Goal: Communication & Community: Share content

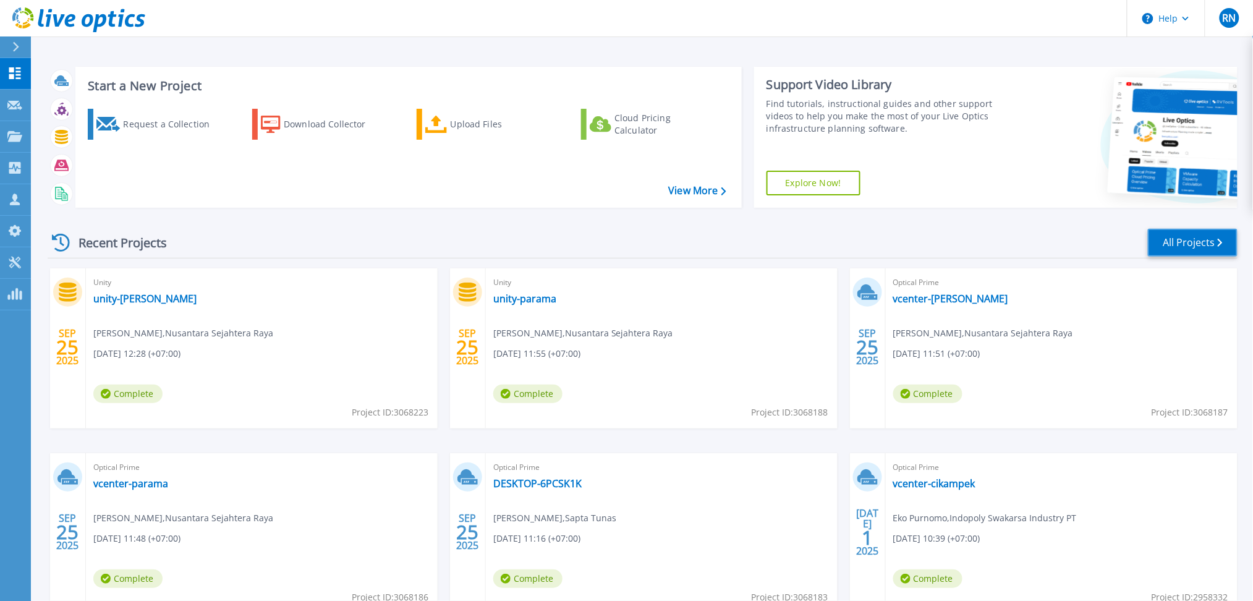
click at [1199, 250] on link "All Projects" at bounding box center [1193, 243] width 90 height 28
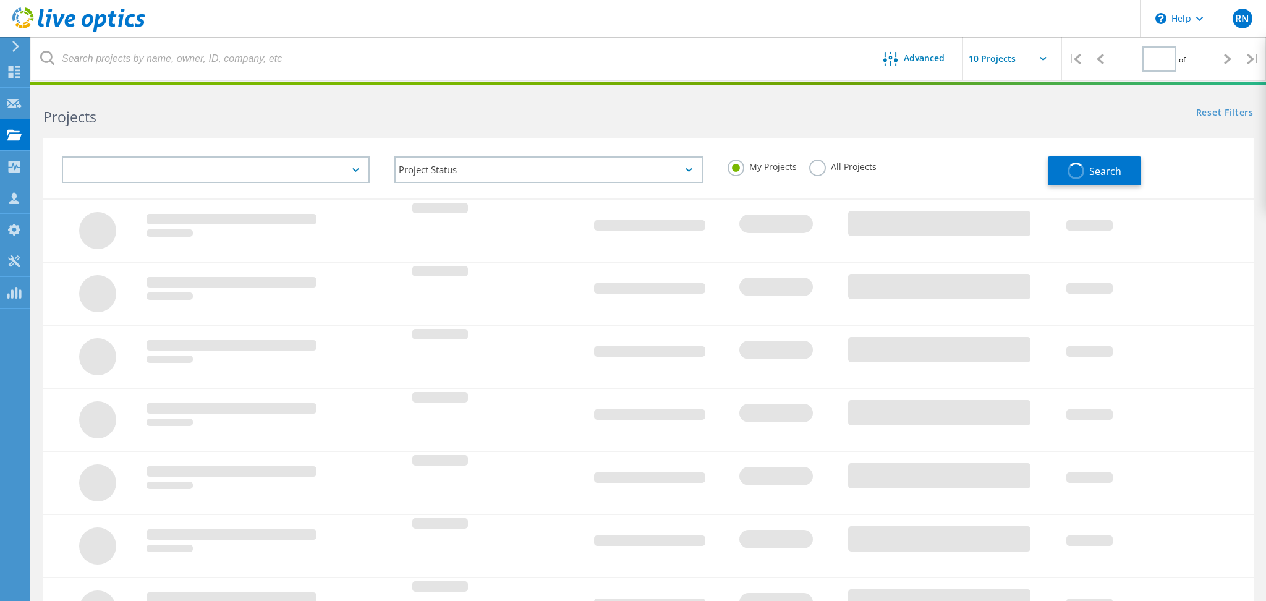
type input "1"
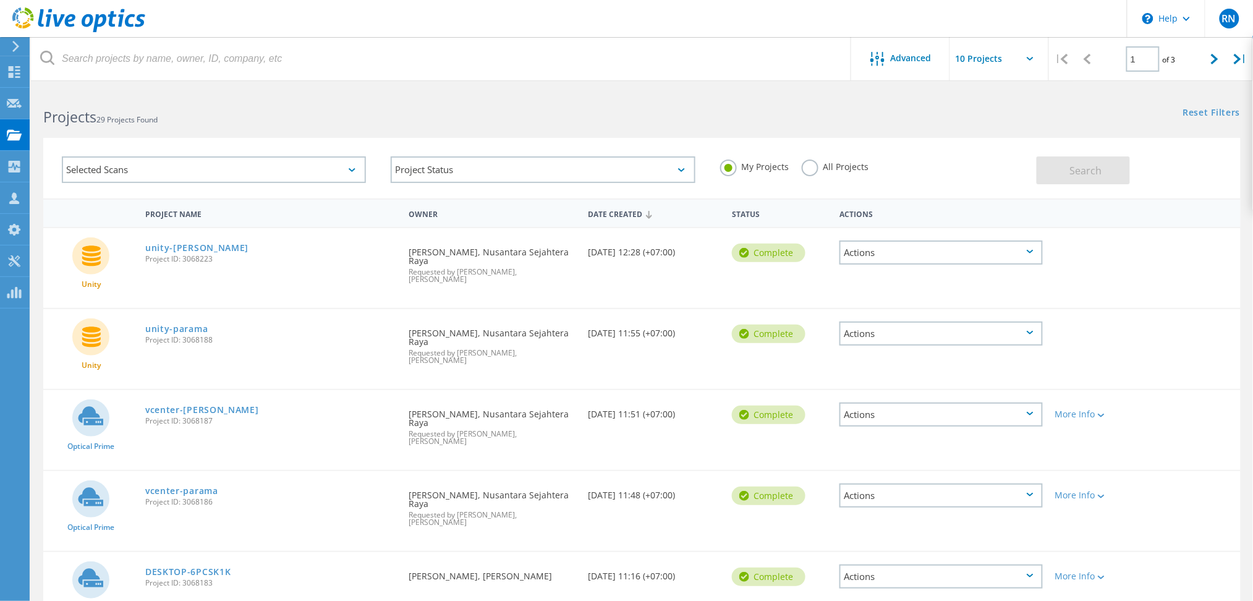
scroll to position [129, 0]
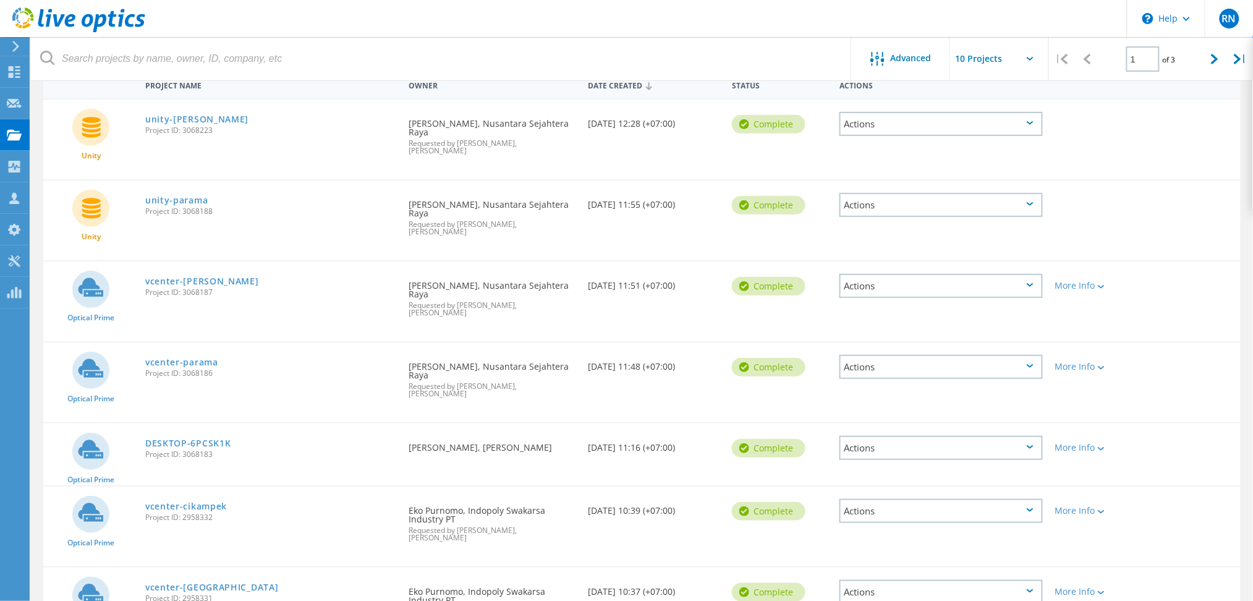
click at [1230, 486] on div "Optical Prime vcenter-cikampek Project ID: 2958332 Requested By Eko Purnomo, In…" at bounding box center [641, 526] width 1197 height 80
click at [9, 77] on use at bounding box center [15, 72] width 12 height 12
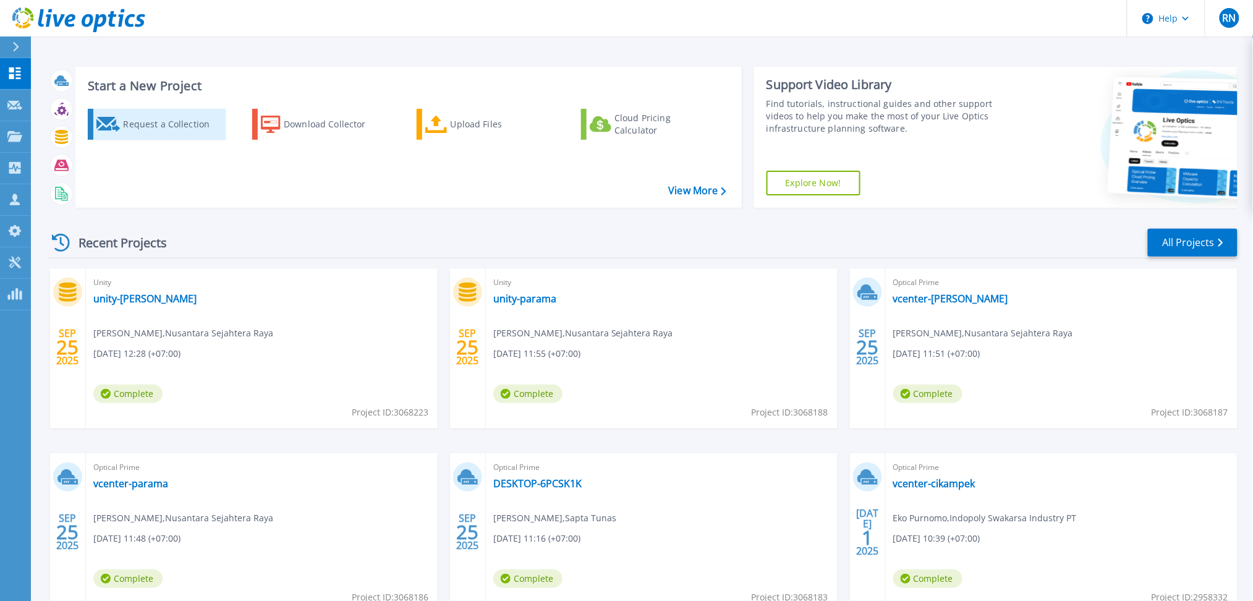
click at [148, 132] on div "Request a Collection" at bounding box center [172, 124] width 99 height 25
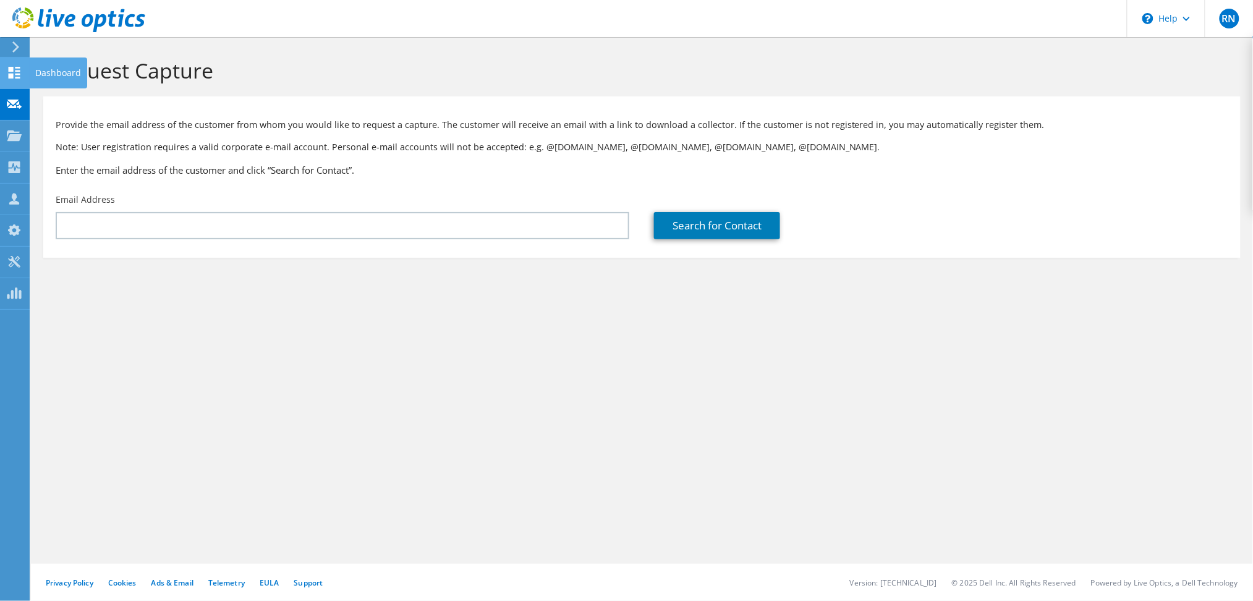
click at [11, 74] on use at bounding box center [15, 73] width 12 height 12
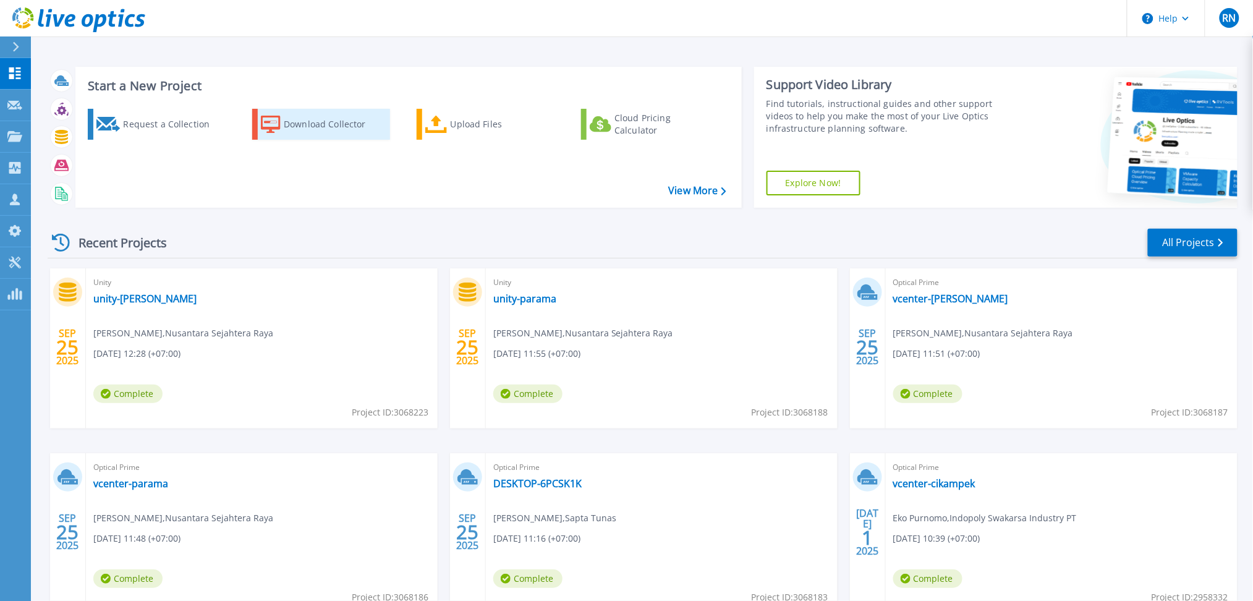
click at [326, 113] on div "Download Collector" at bounding box center [333, 124] width 99 height 25
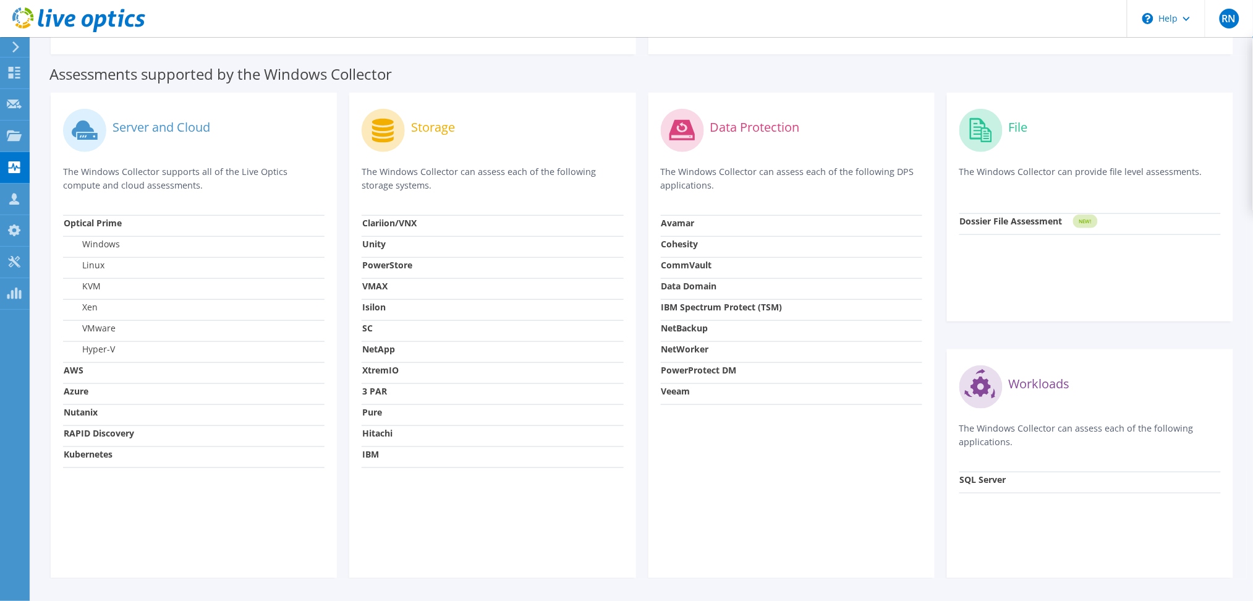
scroll to position [354, 0]
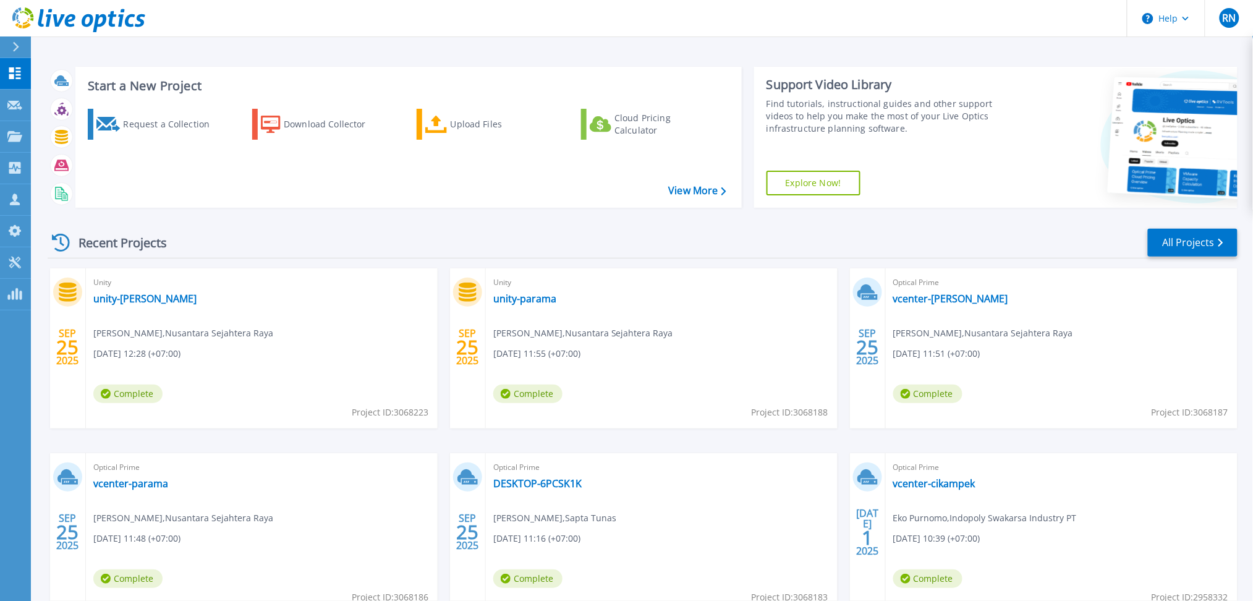
click at [1213, 257] on div "Recent Projects All Projects" at bounding box center [643, 242] width 1190 height 31
click at [1183, 229] on link "All Projects" at bounding box center [1193, 243] width 90 height 28
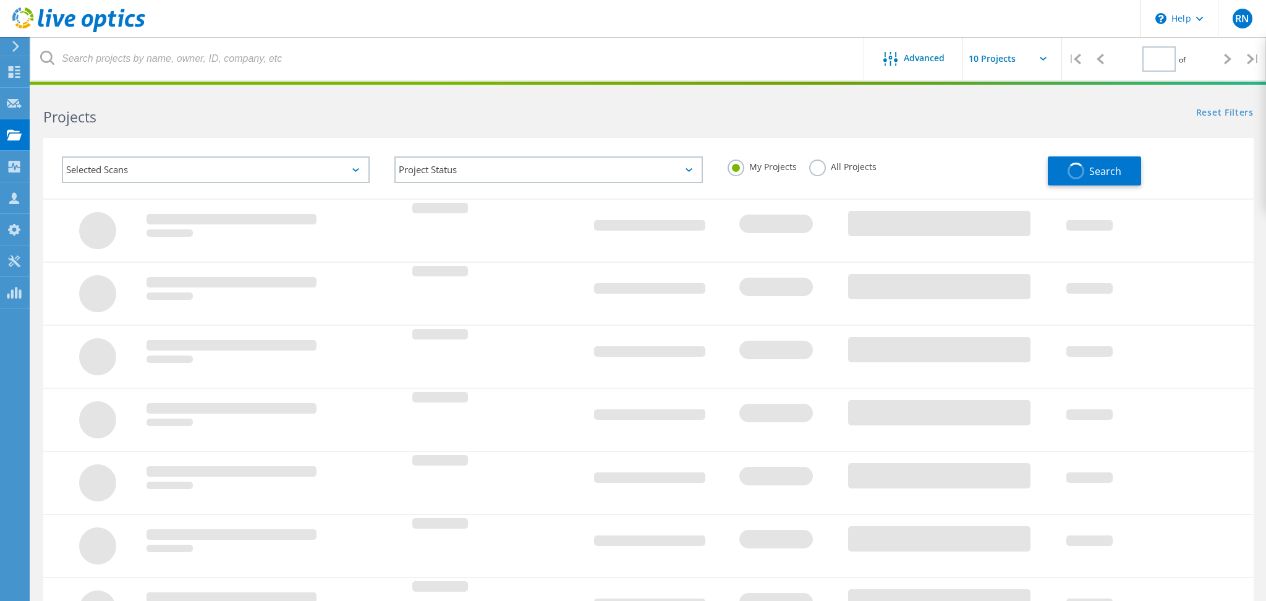
type input "1"
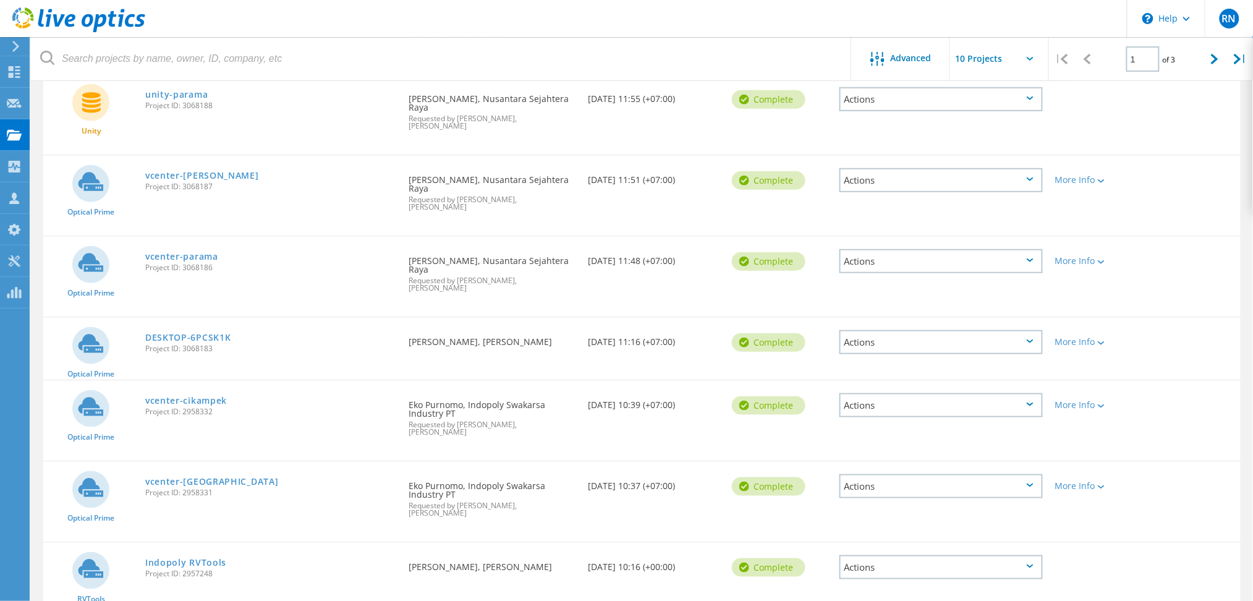
scroll to position [361, 0]
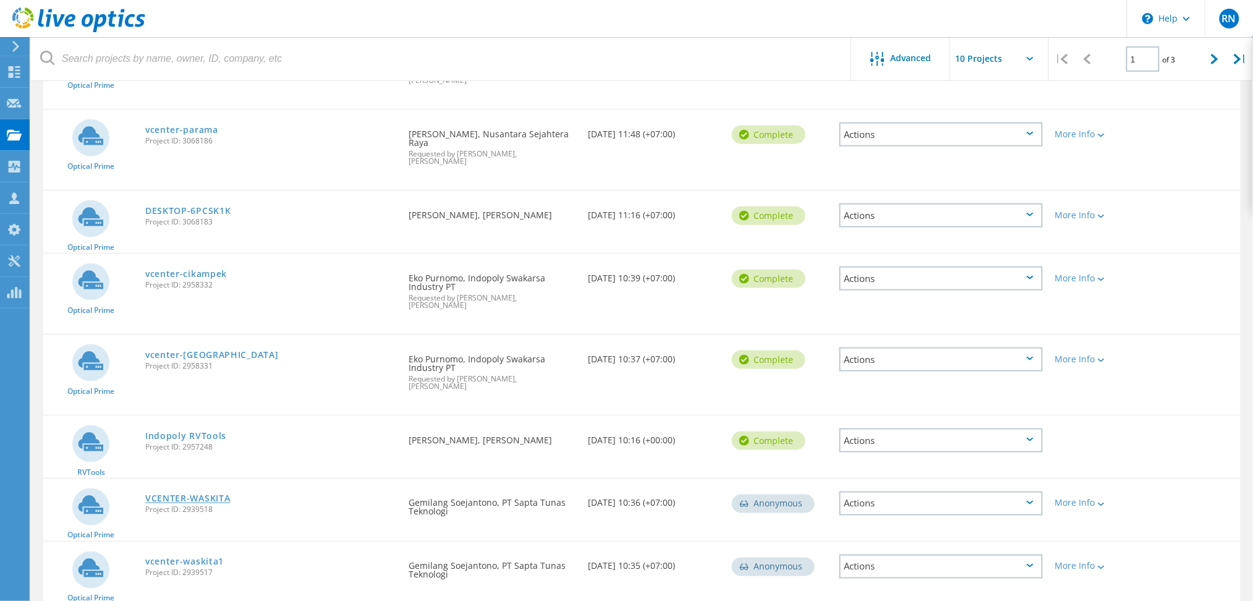
click at [198, 495] on link "VCENTER-WASKITA" at bounding box center [187, 499] width 85 height 9
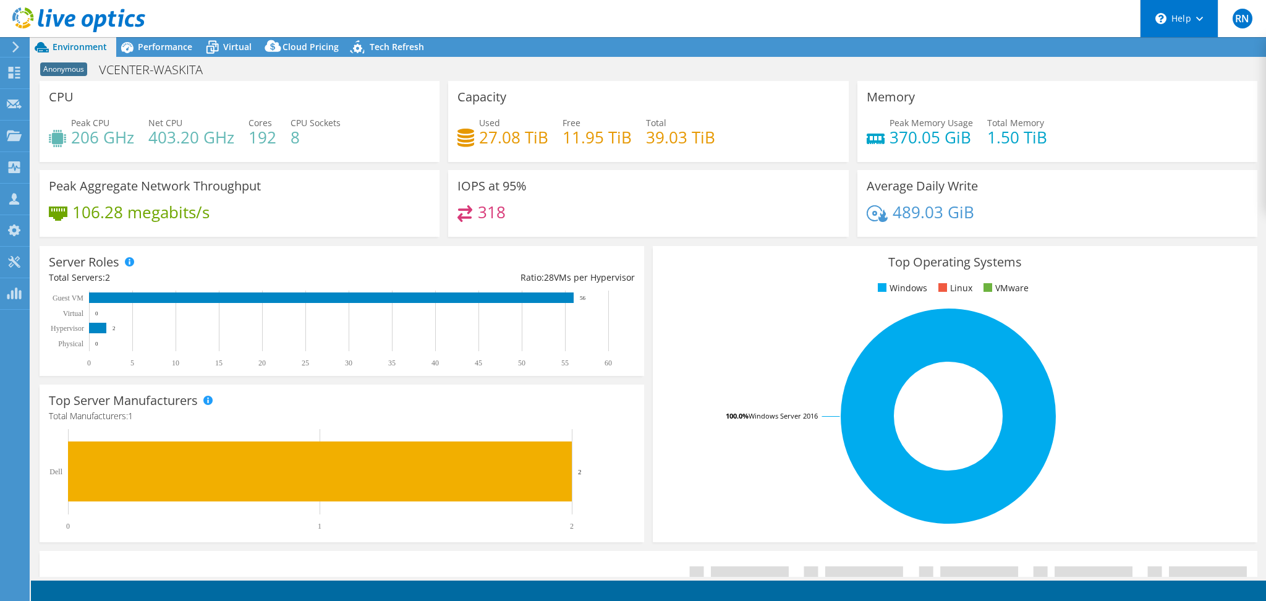
click at [1207, 35] on div "\n Help" at bounding box center [1179, 18] width 78 height 37
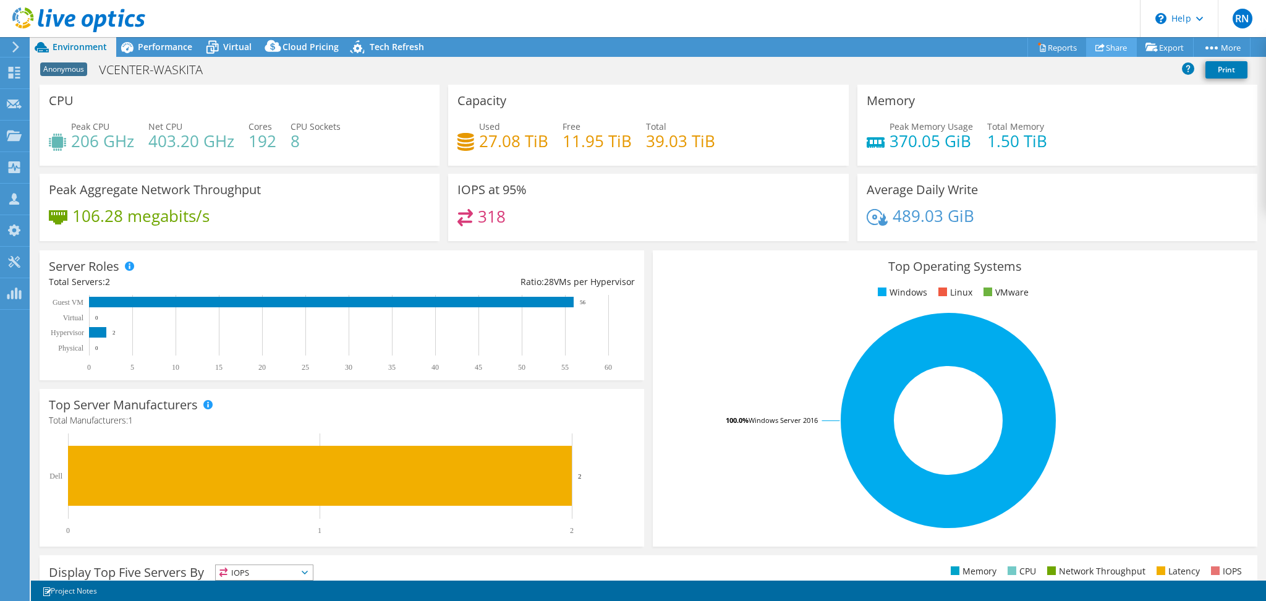
click at [1118, 45] on link "Share" at bounding box center [1111, 47] width 51 height 19
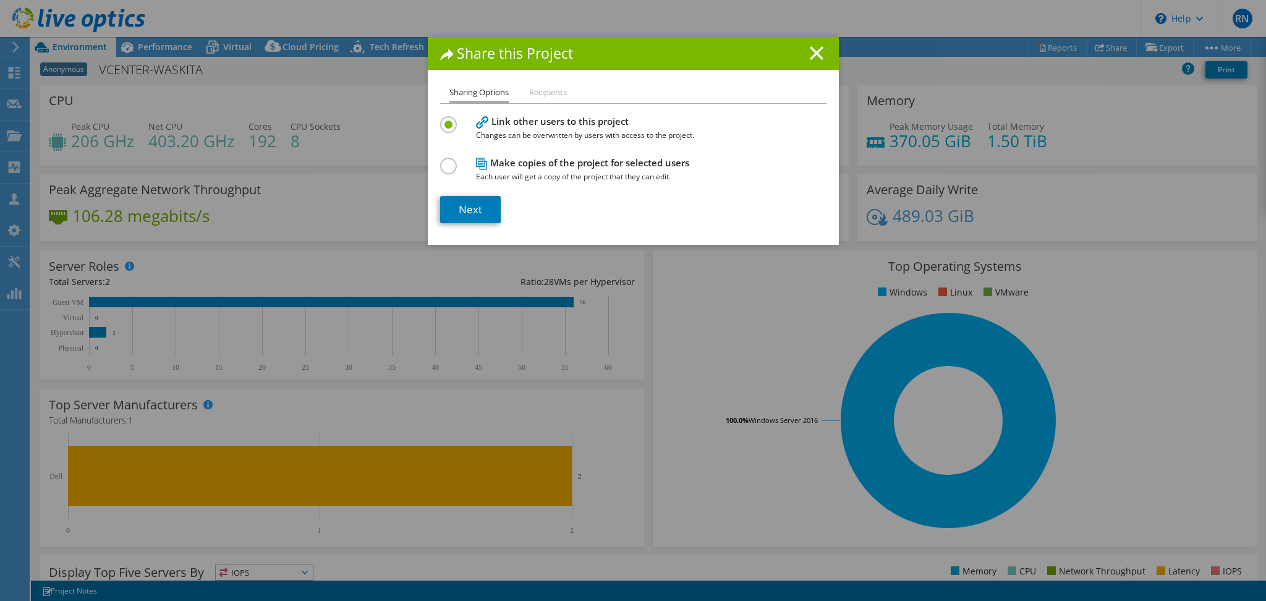
click at [450, 161] on div at bounding box center [451, 165] width 22 height 14
click at [444, 161] on label at bounding box center [451, 159] width 22 height 3
click at [0, 0] on input "radio" at bounding box center [0, 0] width 0 height 0
click at [490, 208] on link "Next" at bounding box center [470, 209] width 61 height 27
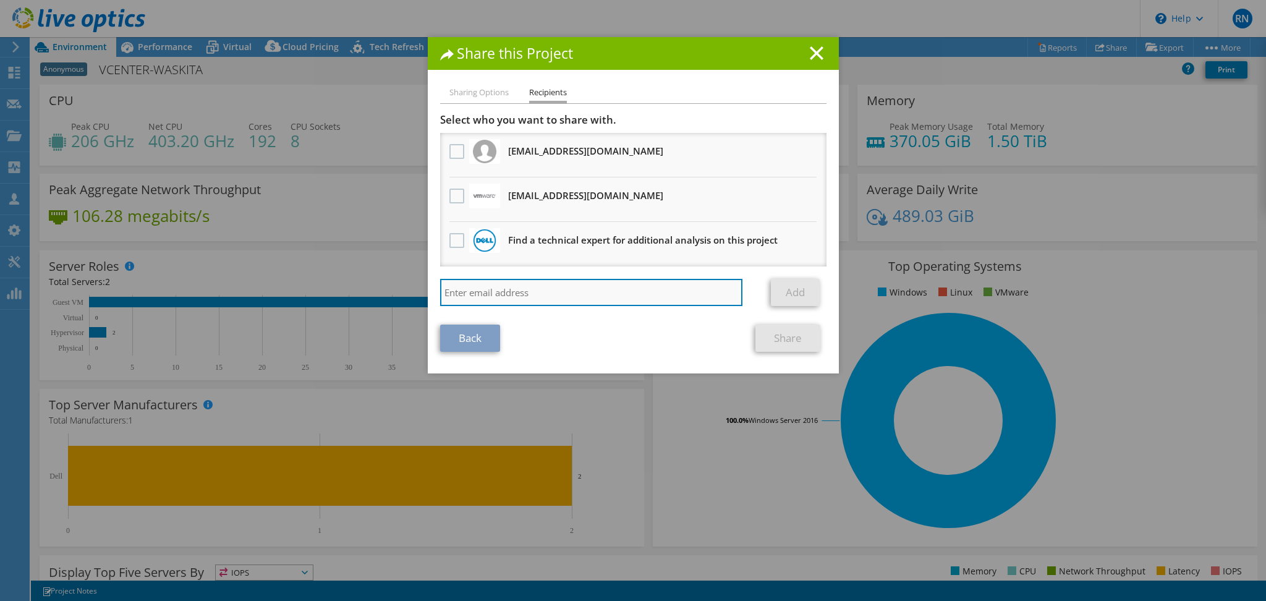
click at [566, 279] on input "search" at bounding box center [591, 292] width 303 height 27
paste input "abdu.hafid@saptatunas.com"
type input "abdu.hafid@saptatunas.com"
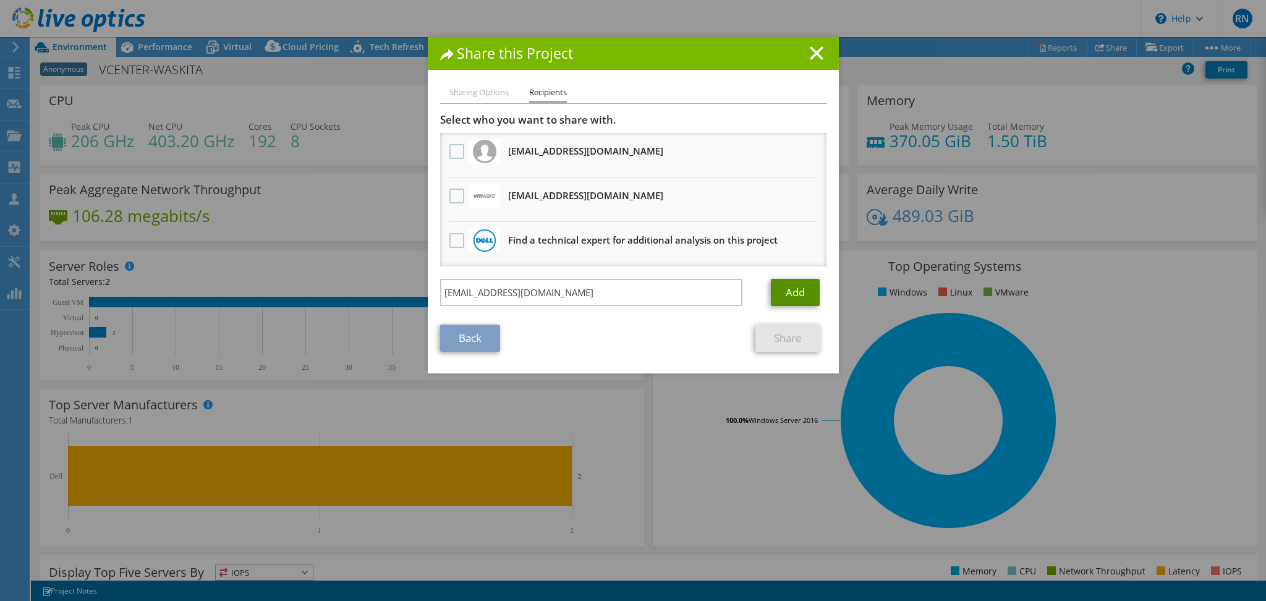
click at [800, 290] on link "Add" at bounding box center [795, 292] width 49 height 27
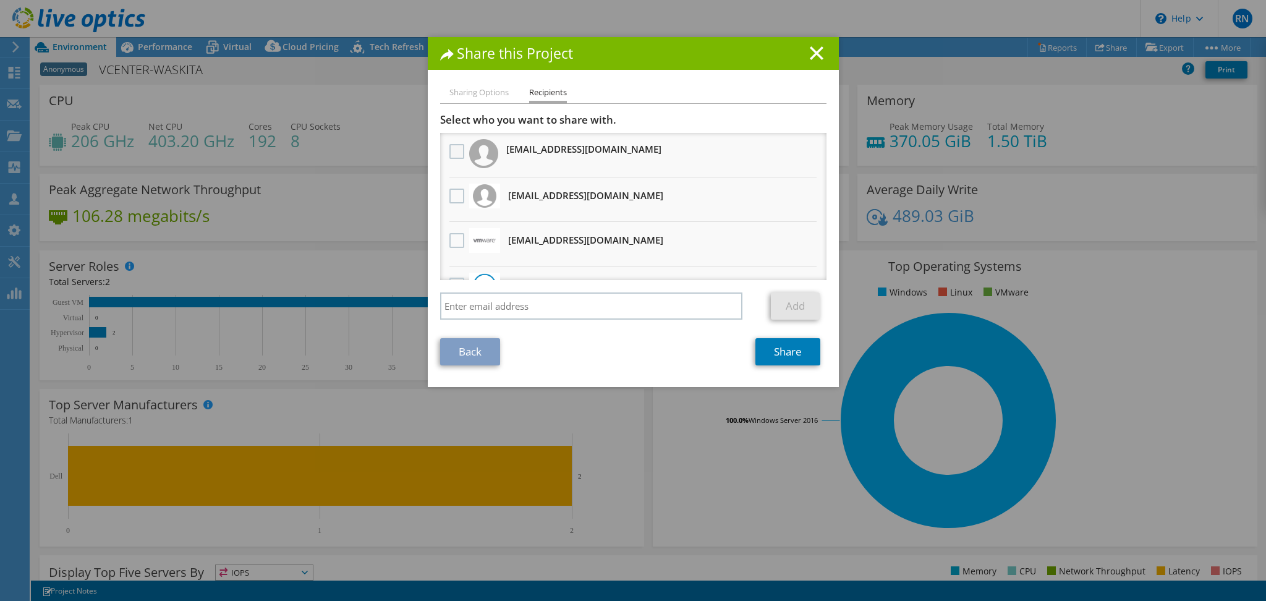
click at [454, 147] on label at bounding box center [458, 151] width 18 height 15
click at [0, 0] on "] "checkbox" at bounding box center [0, 0] width 0 height 0
click at [777, 339] on link "Share" at bounding box center [787, 351] width 65 height 27
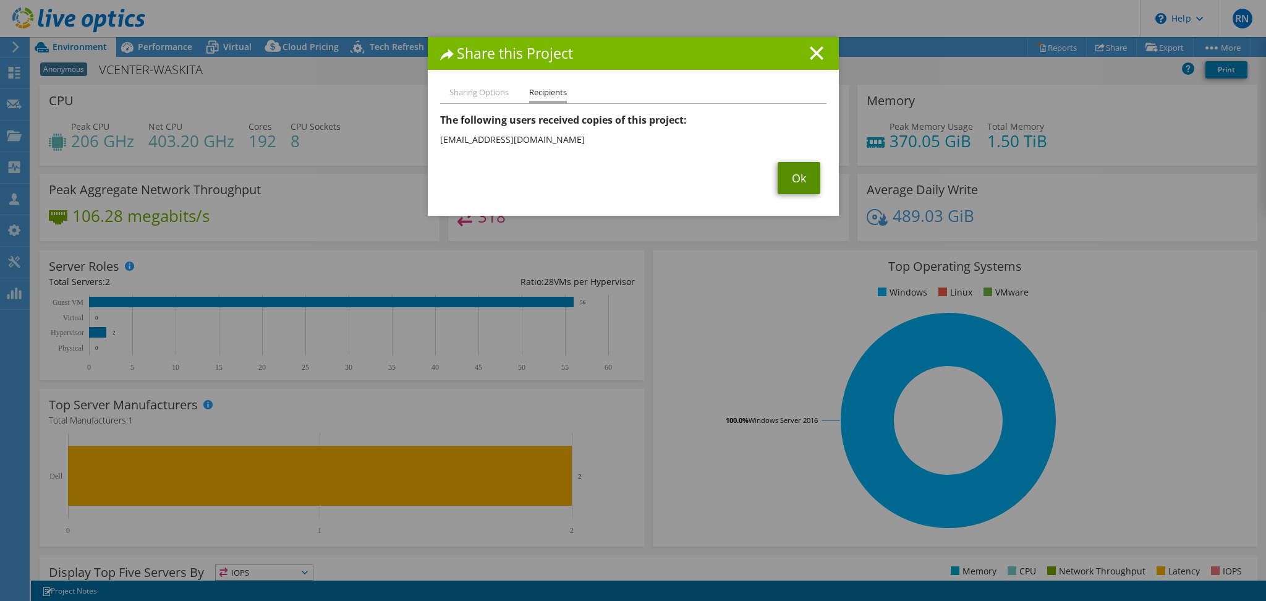
click at [791, 169] on link "Ok" at bounding box center [799, 178] width 43 height 32
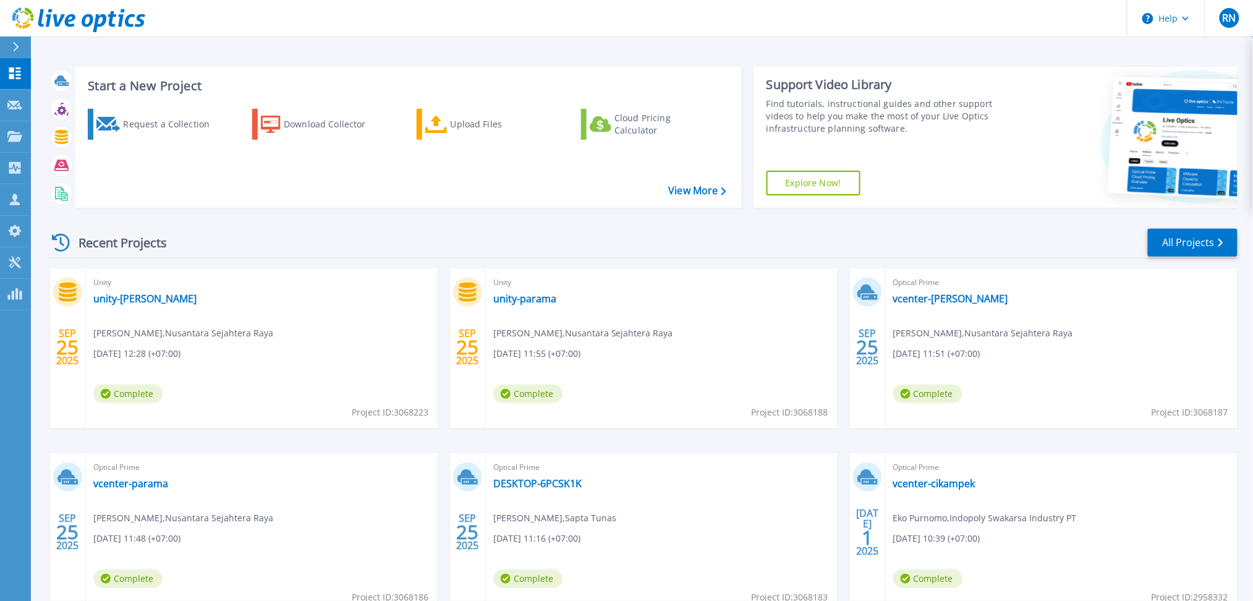
scroll to position [83, 0]
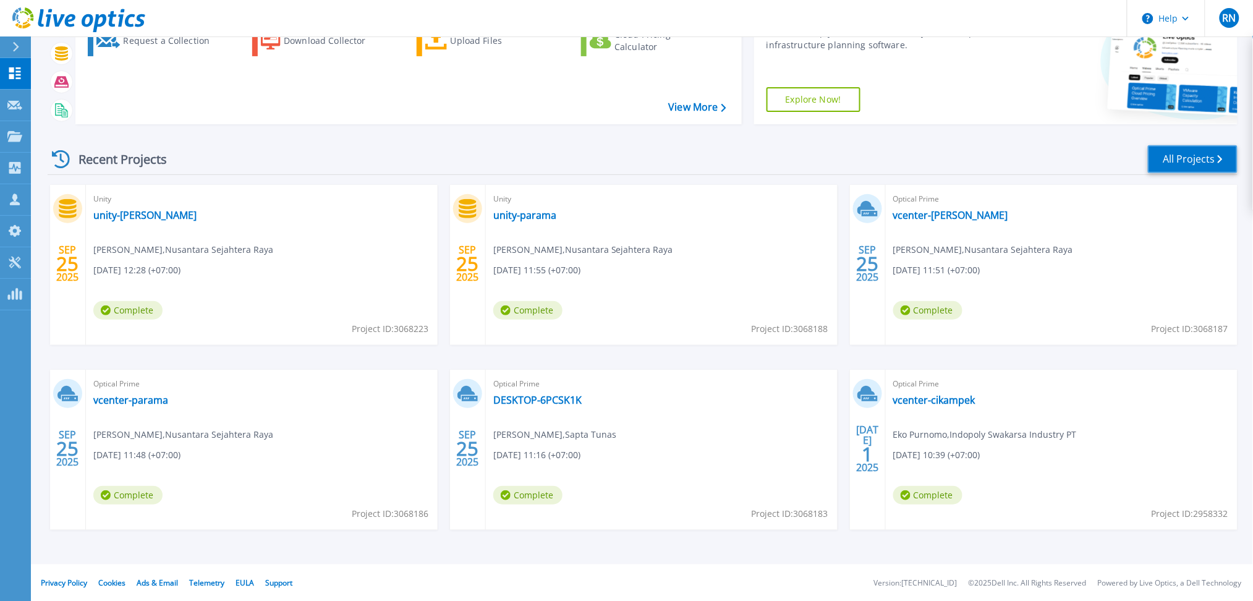
click at [1207, 158] on link "All Projects" at bounding box center [1193, 159] width 90 height 28
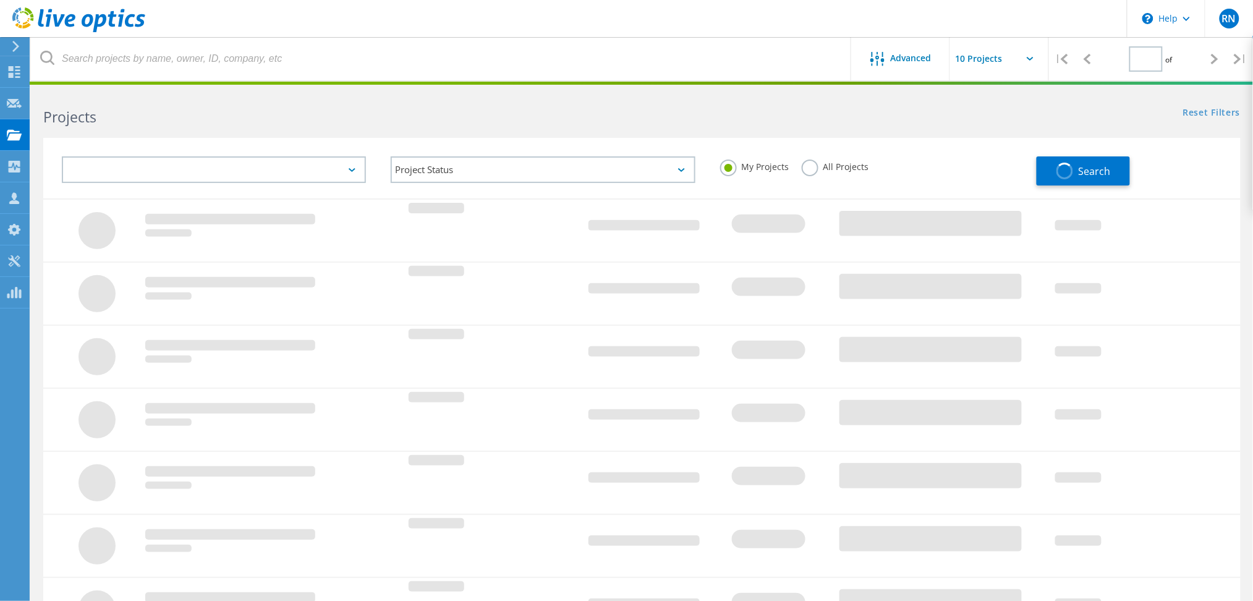
type input "1"
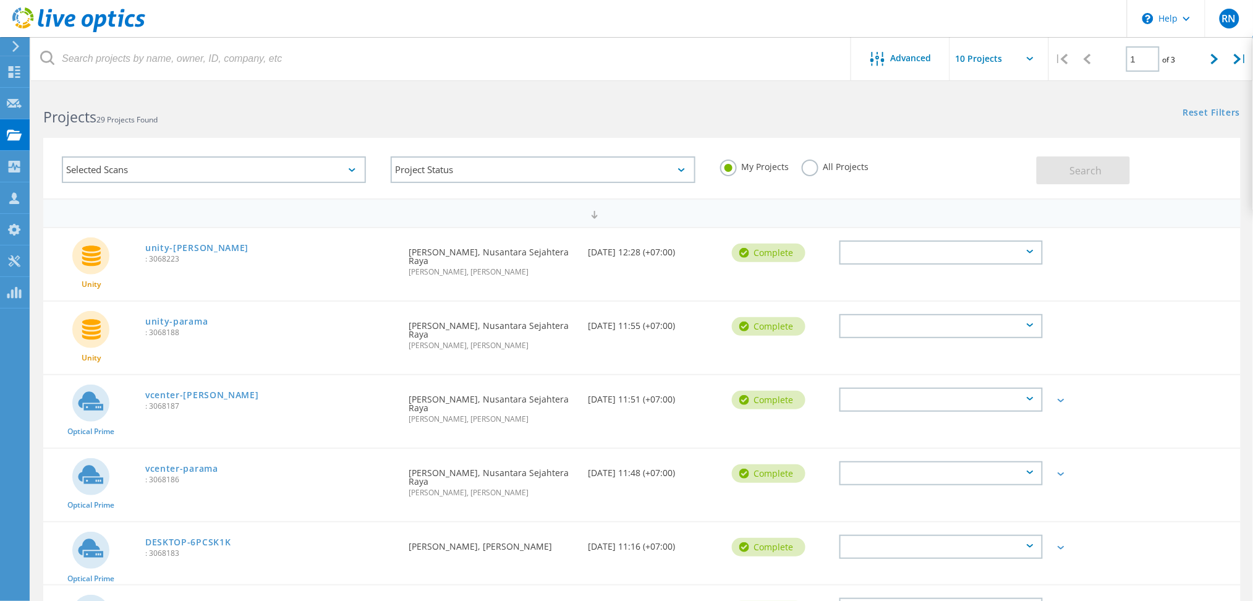
scroll to position [361, 0]
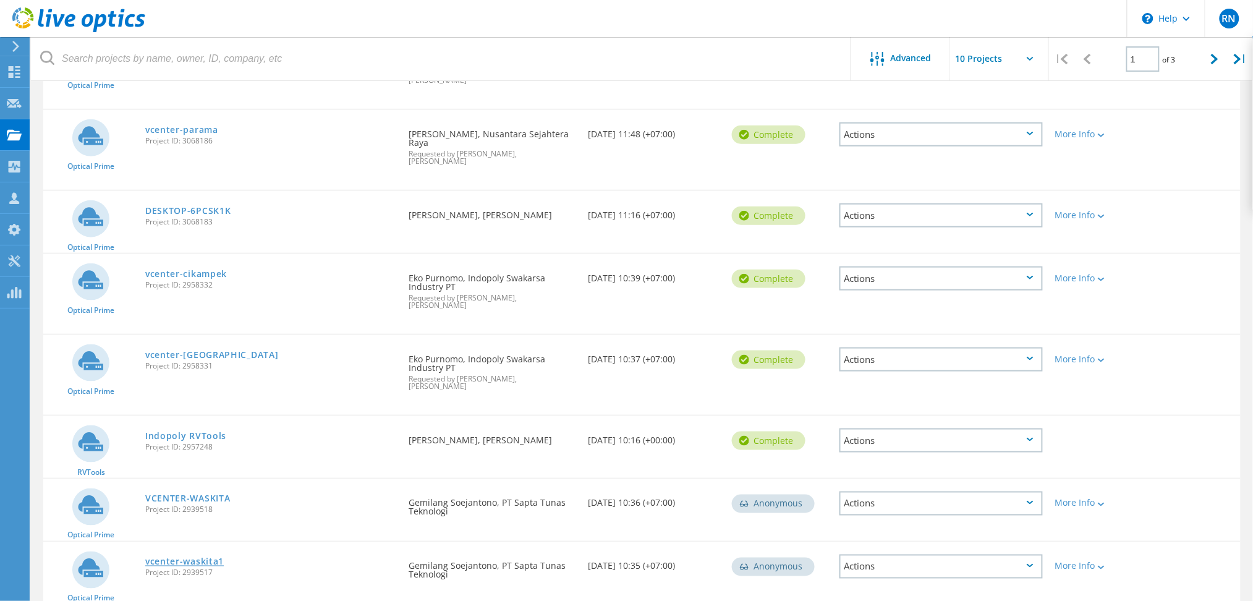
click at [179, 558] on link "vcenter-waskita1" at bounding box center [184, 562] width 79 height 9
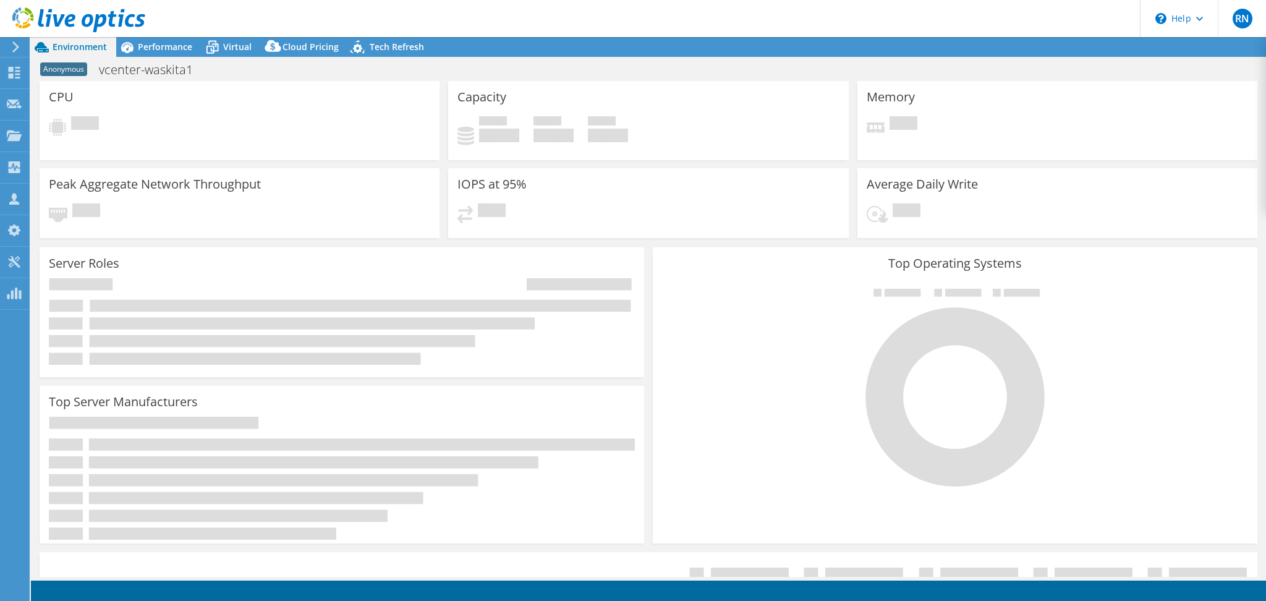
select select "USD"
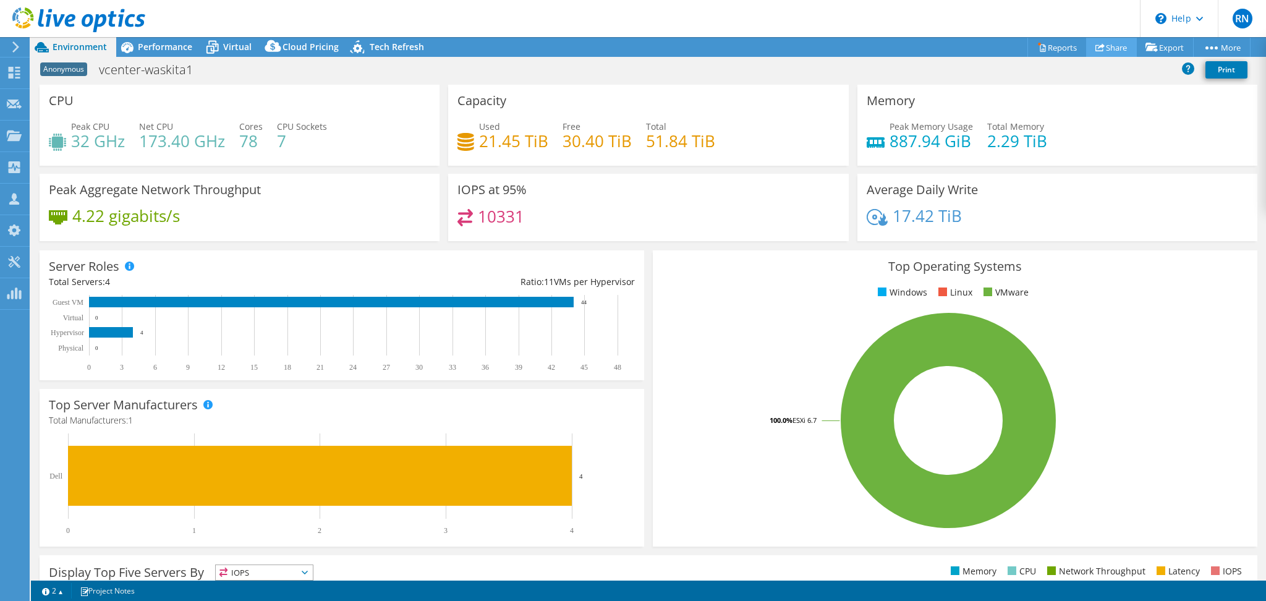
click at [1118, 48] on link "Share" at bounding box center [1111, 47] width 51 height 19
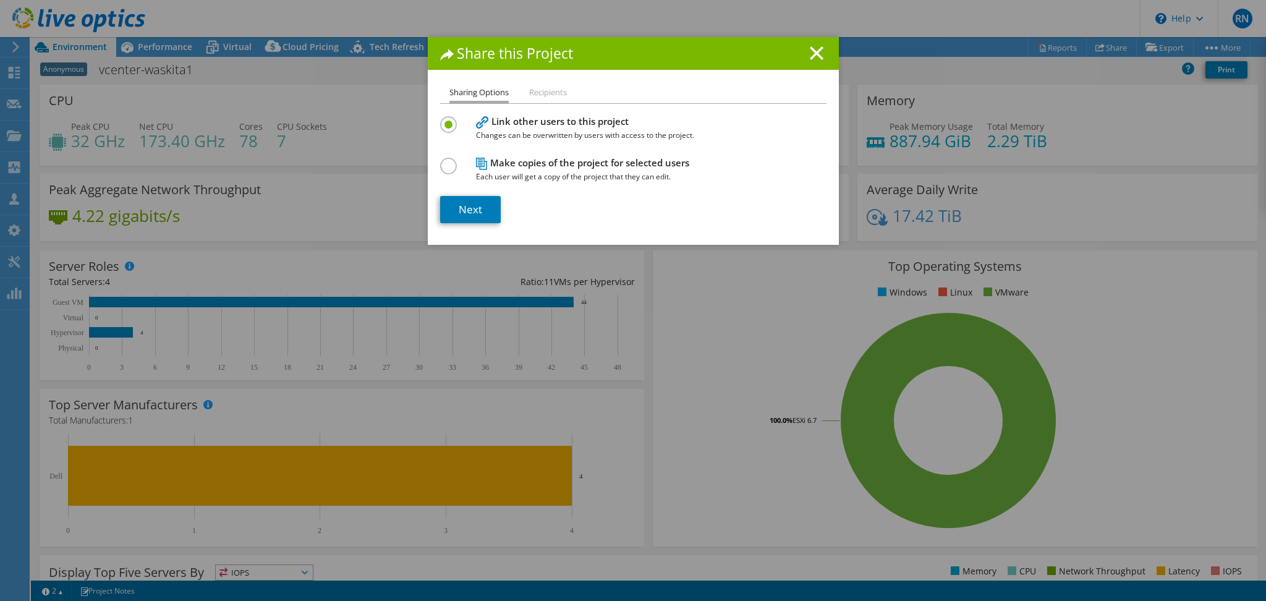
click at [545, 93] on li "Recipients" at bounding box center [548, 92] width 38 height 15
click at [446, 174] on div "Make copies of the project for selected users Each user will get a copy of the …" at bounding box center [633, 169] width 386 height 29
click at [445, 161] on label at bounding box center [451, 159] width 22 height 3
click at [0, 0] on input "radio" at bounding box center [0, 0] width 0 height 0
click at [486, 216] on link "Next" at bounding box center [470, 209] width 61 height 27
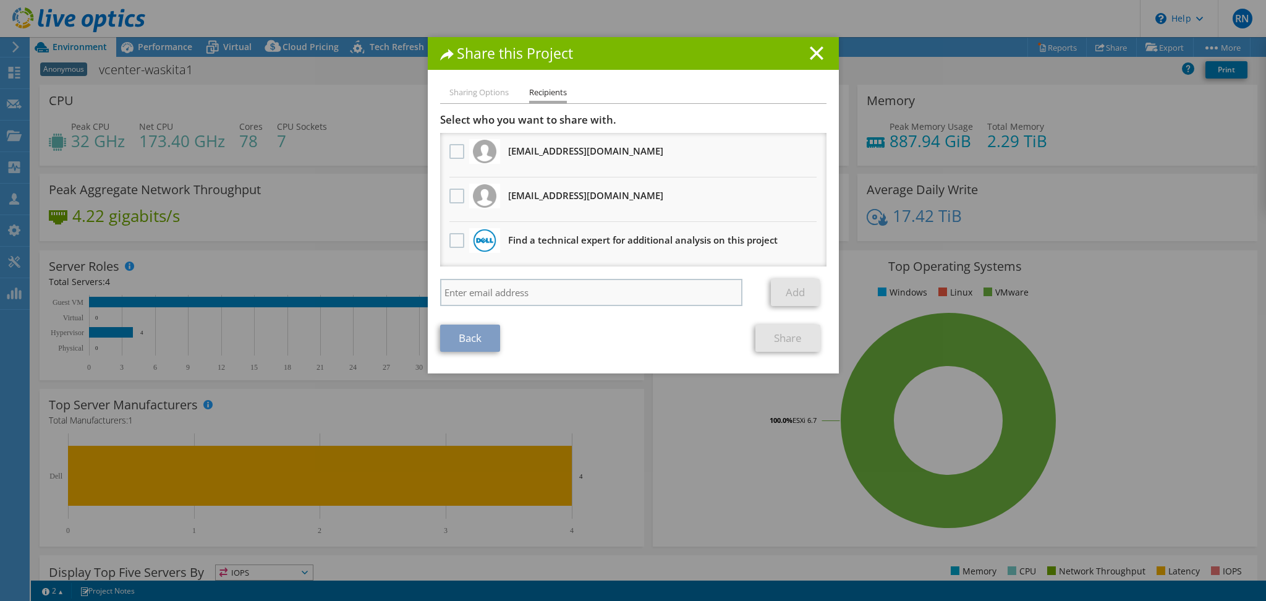
drag, startPoint x: 506, startPoint y: 272, endPoint x: 507, endPoint y: 279, distance: 6.9
click at [507, 279] on div "Select who you want to share with. gemilang.soejantono@saptatunas.com Will rece…" at bounding box center [633, 212] width 386 height 199
click at [507, 279] on input "search" at bounding box center [591, 292] width 303 height 27
paste input "abdu.hafid@saptatunas.com"
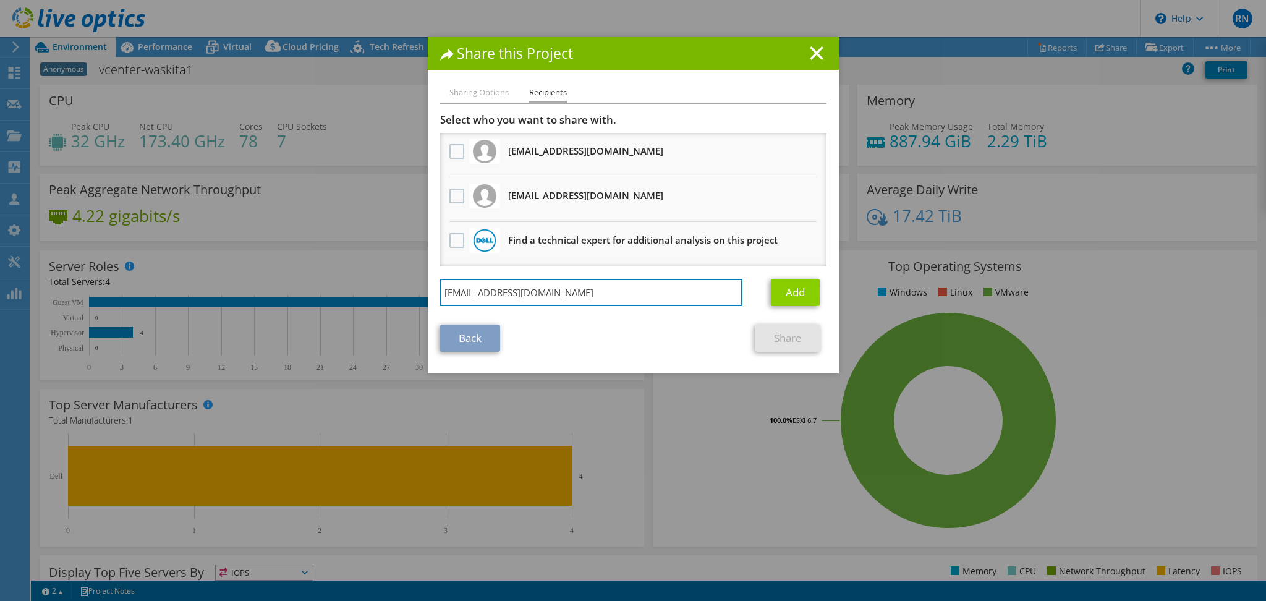
type input "abdu.hafid@saptatunas.com"
click at [794, 289] on link "Add" at bounding box center [795, 292] width 49 height 27
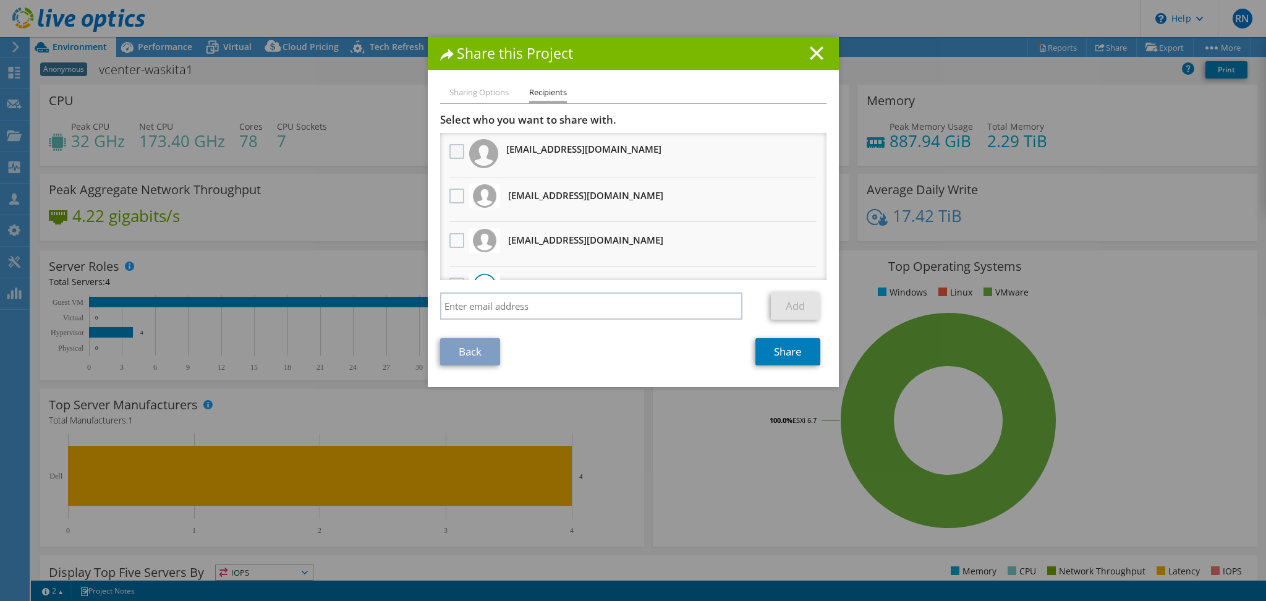
click at [457, 151] on label at bounding box center [458, 151] width 18 height 15
click at [0, 0] on "] "checkbox" at bounding box center [0, 0] width 0 height 0
click at [793, 357] on link "Share" at bounding box center [787, 351] width 65 height 27
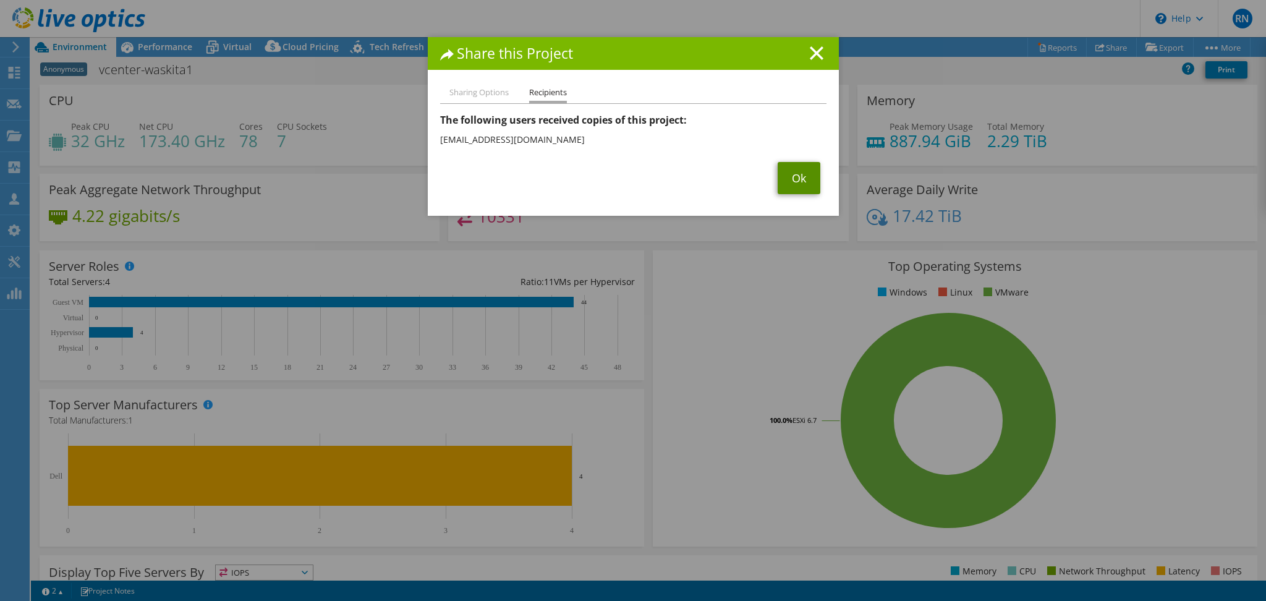
click at [804, 176] on link "Ok" at bounding box center [799, 178] width 43 height 32
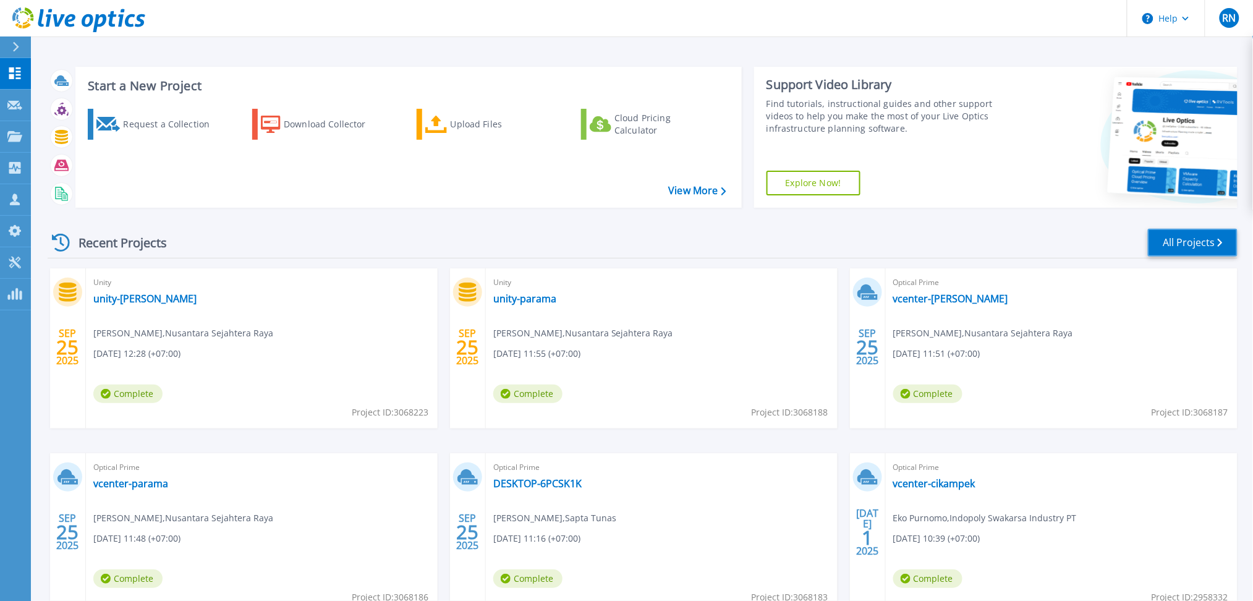
click at [1221, 242] on icon at bounding box center [1220, 243] width 5 height 8
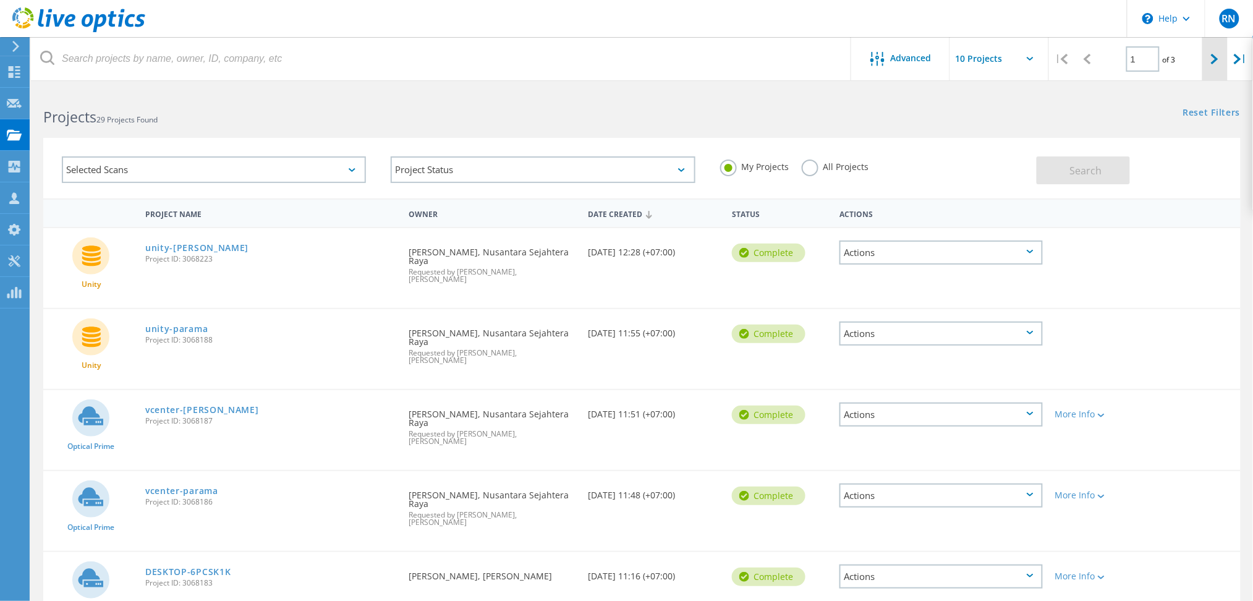
click at [1209, 47] on div at bounding box center [1214, 59] width 25 height 44
type input "2"
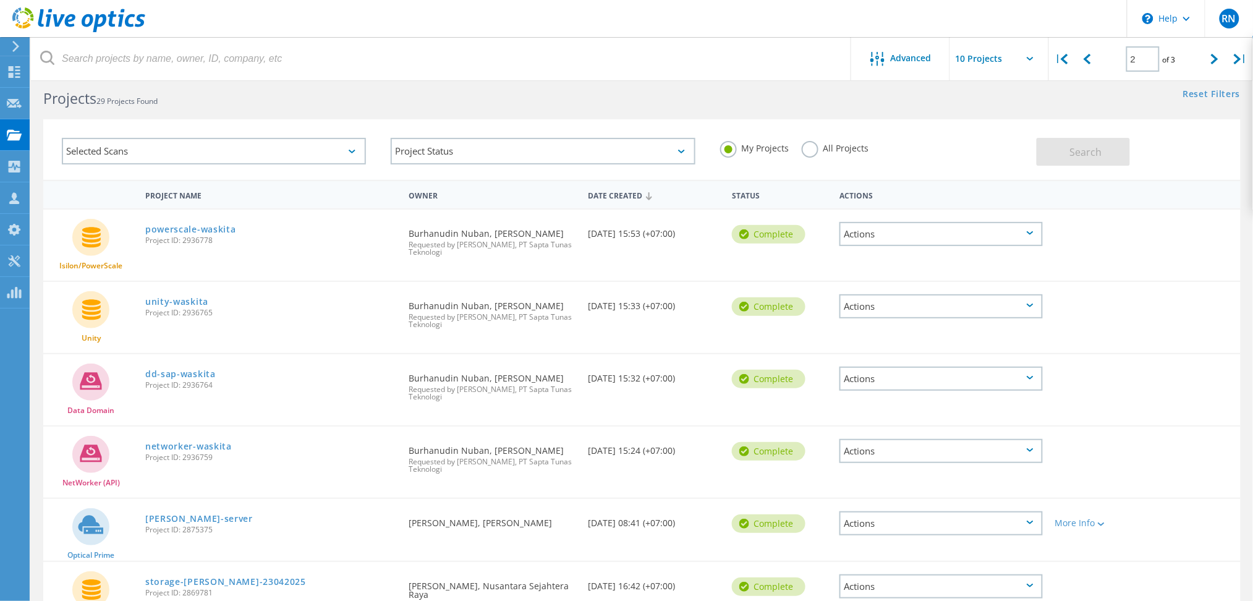
scroll to position [18, 0]
click at [215, 159] on div "Selected Scans" at bounding box center [214, 151] width 304 height 27
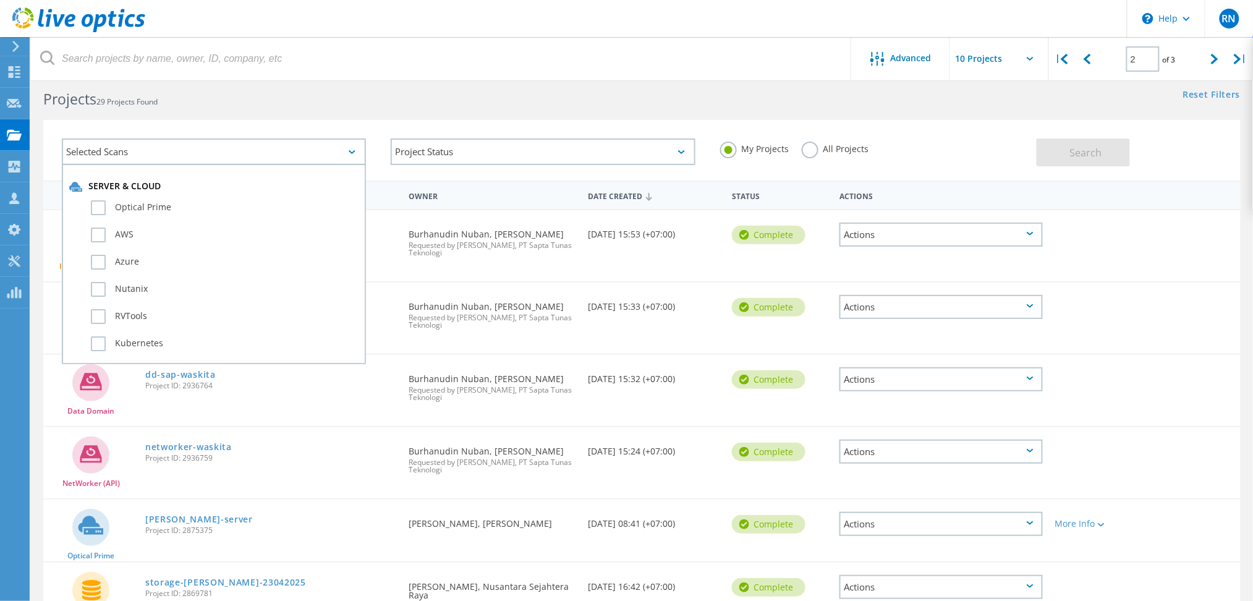
click at [288, 167] on div "Server & Cloud Optical Prime AWS Azure Nutanix RVTools Kubernetes Workloads SQL…" at bounding box center [214, 264] width 304 height 200
click at [281, 147] on div "Selected Scans" at bounding box center [214, 151] width 304 height 27
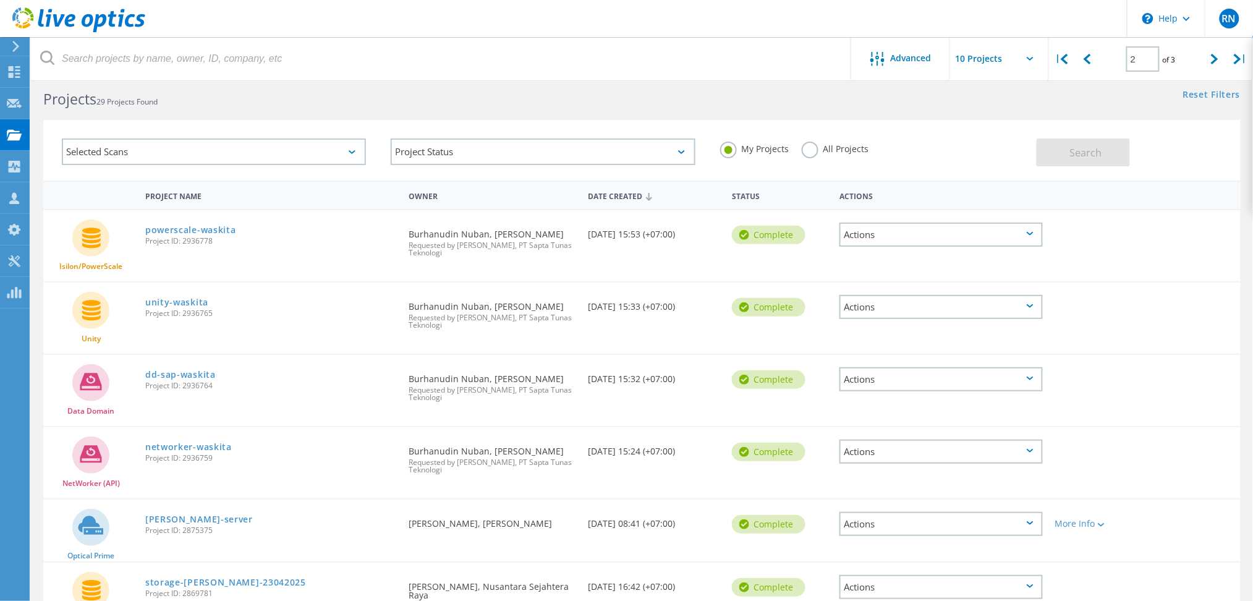
click at [863, 227] on div "Actions" at bounding box center [940, 235] width 203 height 24
click at [893, 246] on div "Share" at bounding box center [941, 253] width 201 height 19
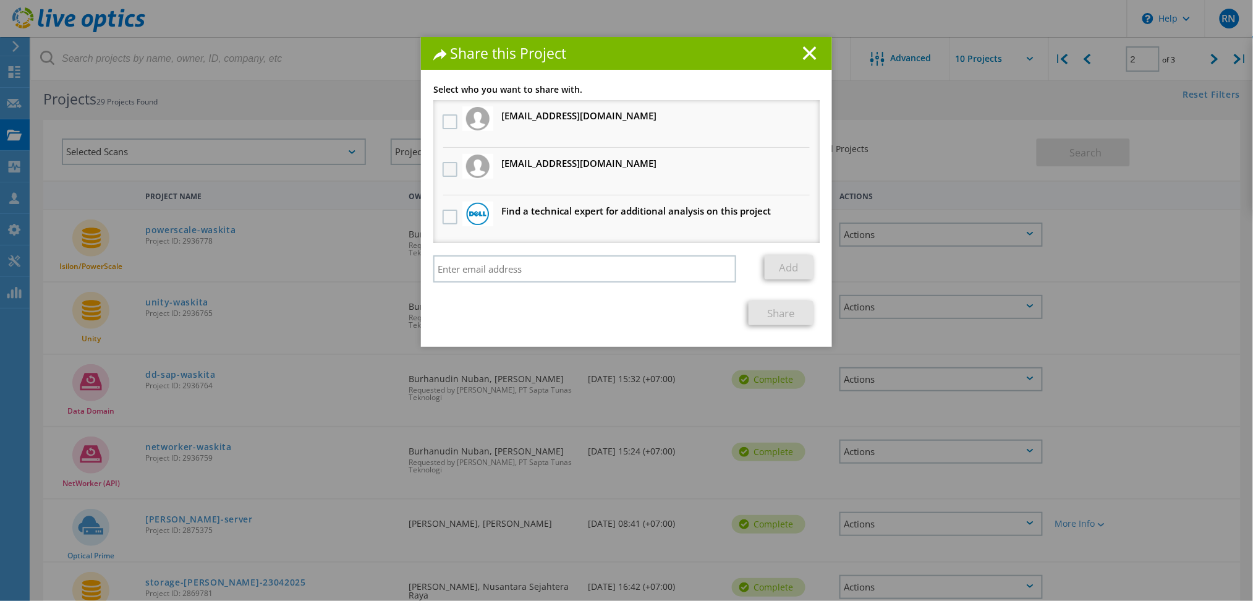
click at [446, 162] on label at bounding box center [452, 169] width 18 height 15
click at [0, 0] on input "checkbox" at bounding box center [0, 0] width 0 height 0
click at [778, 318] on link "Share" at bounding box center [781, 313] width 65 height 24
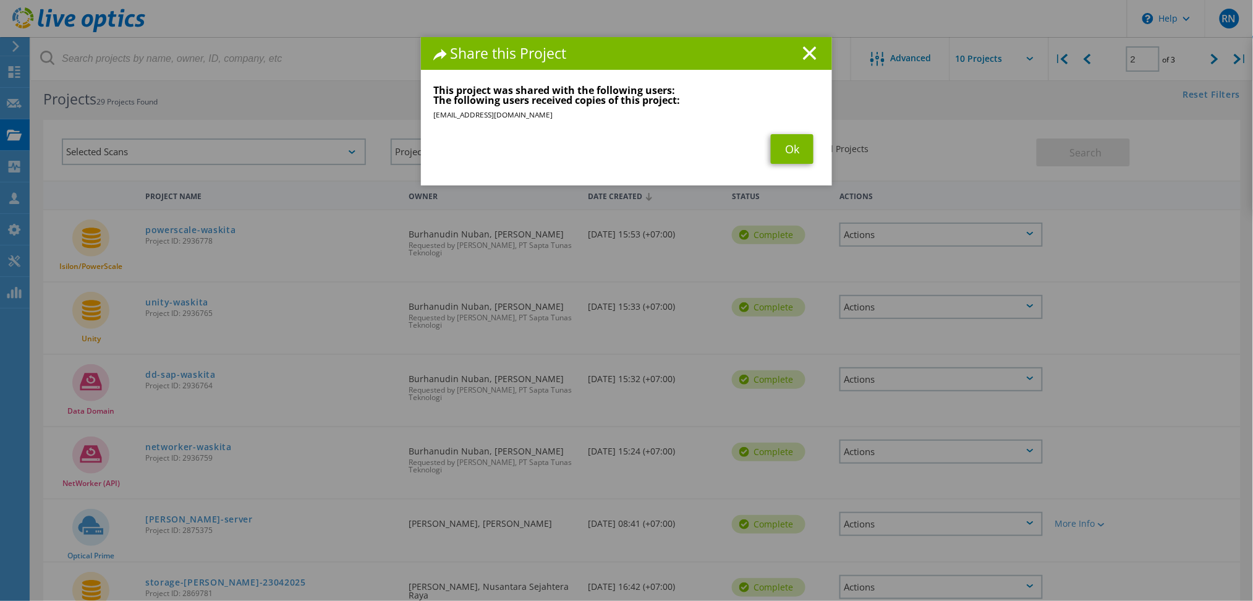
click at [807, 150] on span "Ok" at bounding box center [792, 149] width 55 height 30
click at [788, 150] on link "Ok" at bounding box center [792, 149] width 43 height 30
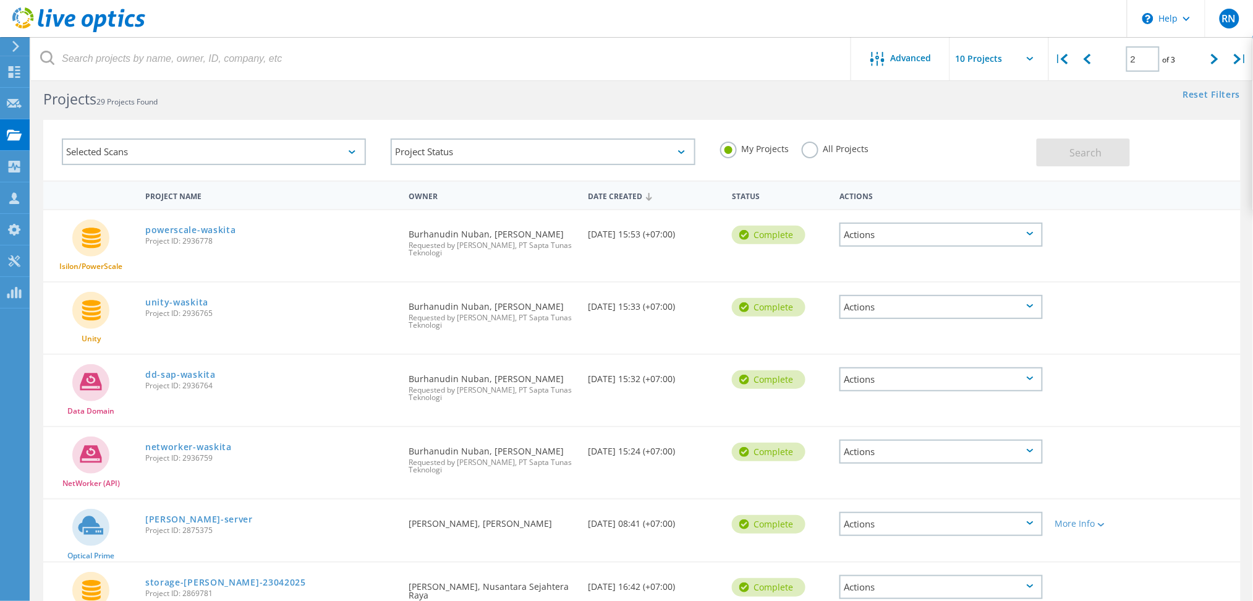
click at [891, 298] on div "Actions" at bounding box center [940, 307] width 203 height 24
click at [885, 308] on div "Share" at bounding box center [941, 316] width 201 height 19
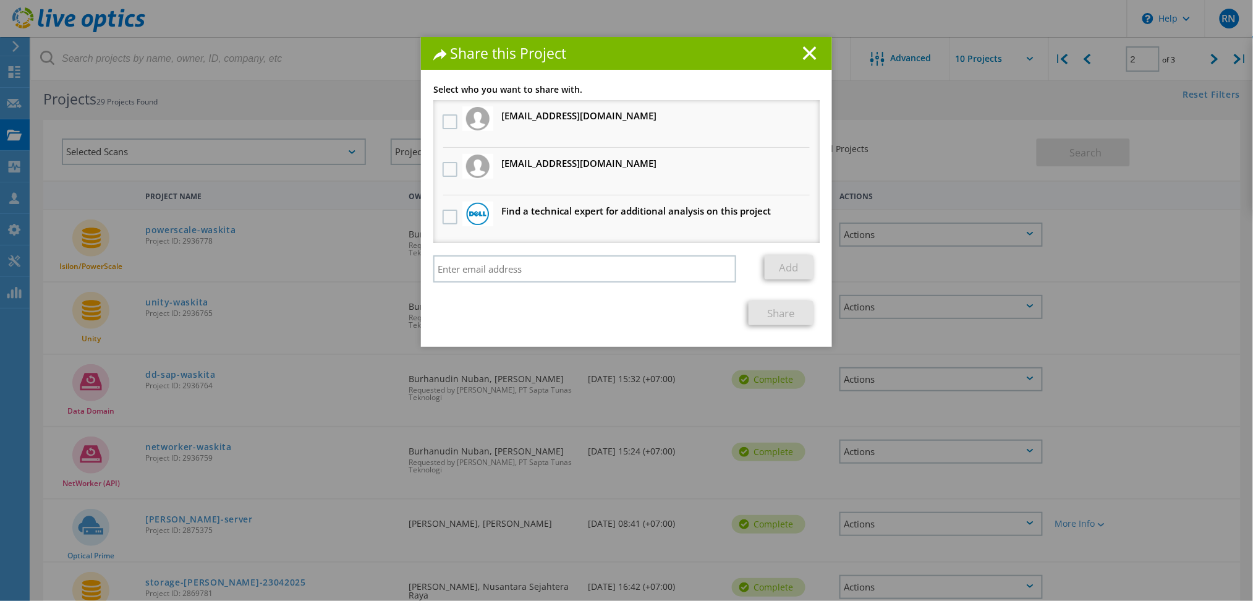
click at [449, 159] on div at bounding box center [450, 170] width 21 height 26
click at [447, 162] on label at bounding box center [452, 169] width 18 height 15
click at [0, 0] on input "checkbox" at bounding box center [0, 0] width 0 height 0
click at [787, 301] on link "Share" at bounding box center [781, 313] width 65 height 24
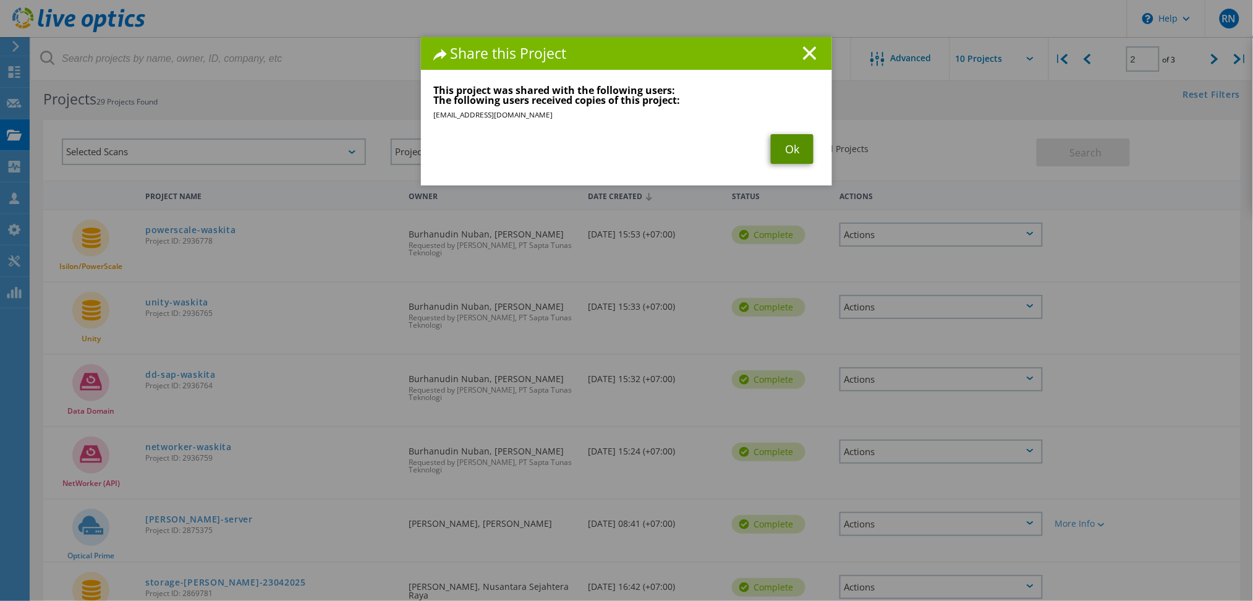
click at [794, 159] on link "Ok" at bounding box center [792, 149] width 43 height 30
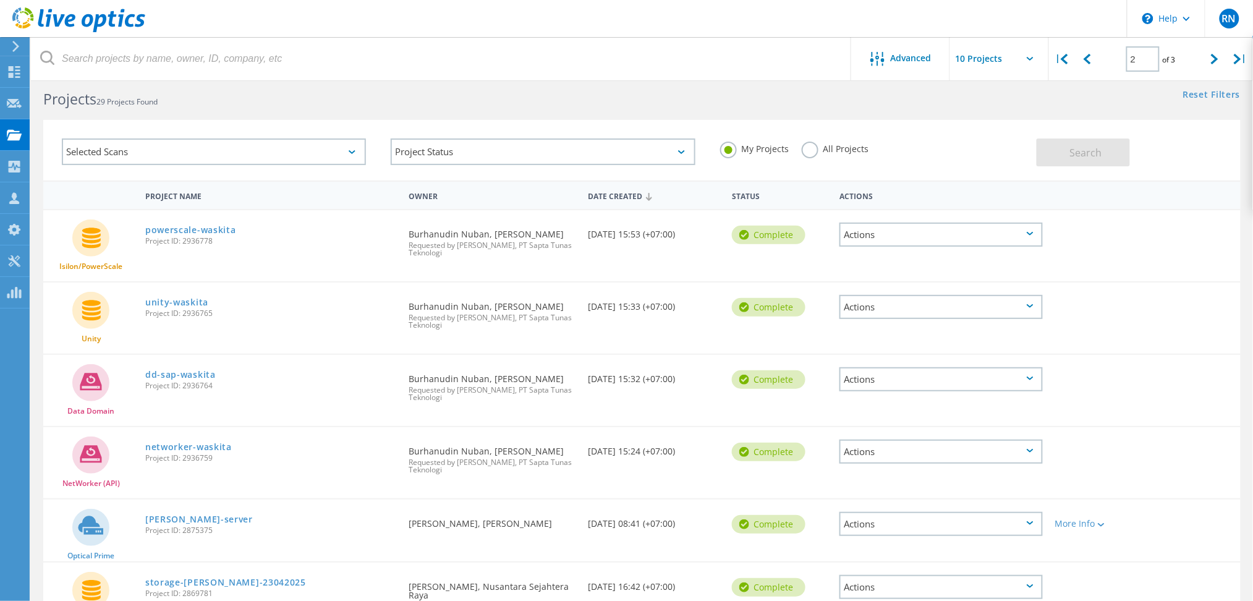
click at [887, 386] on div "Actions" at bounding box center [940, 379] width 203 height 24
click at [894, 389] on div "Share" at bounding box center [941, 398] width 201 height 19
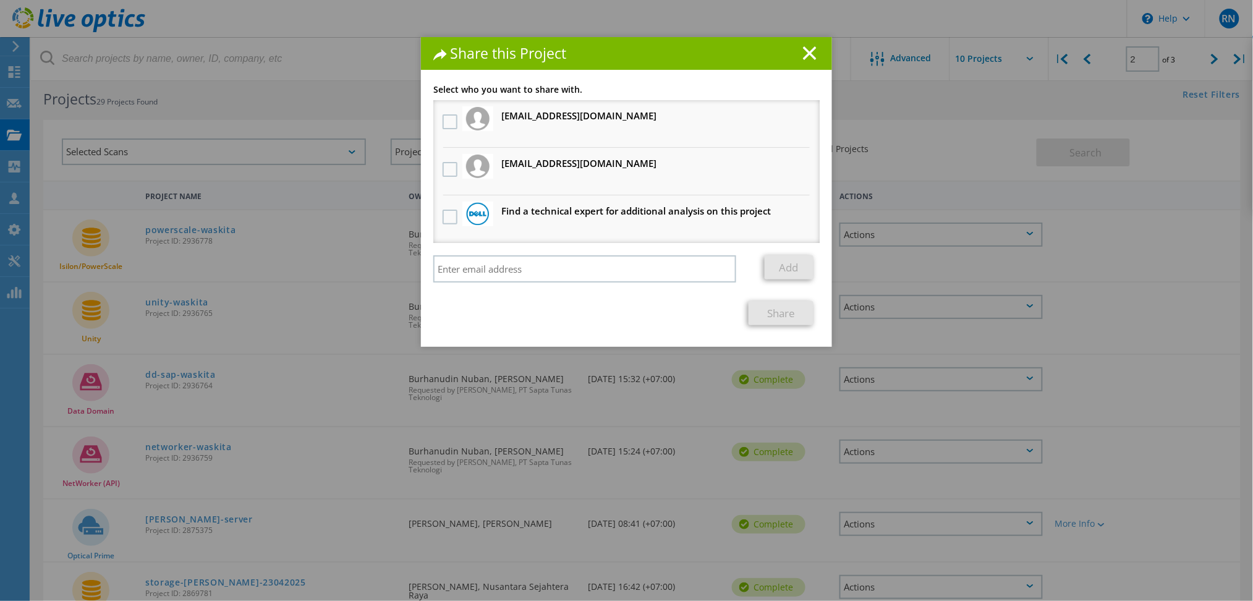
click at [444, 160] on div at bounding box center [450, 170] width 21 height 26
click at [444, 163] on label at bounding box center [452, 169] width 18 height 15
click at [0, 0] on input "checkbox" at bounding box center [0, 0] width 0 height 0
click at [764, 301] on link "Share" at bounding box center [781, 313] width 65 height 24
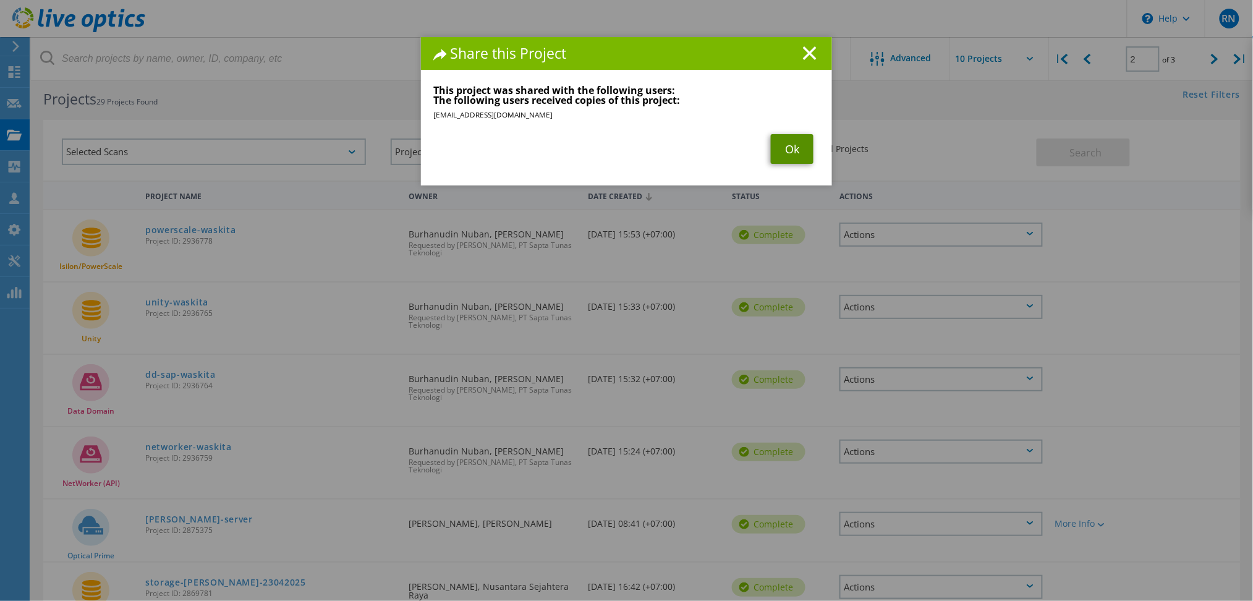
click at [795, 147] on link "Ok" at bounding box center [792, 149] width 43 height 30
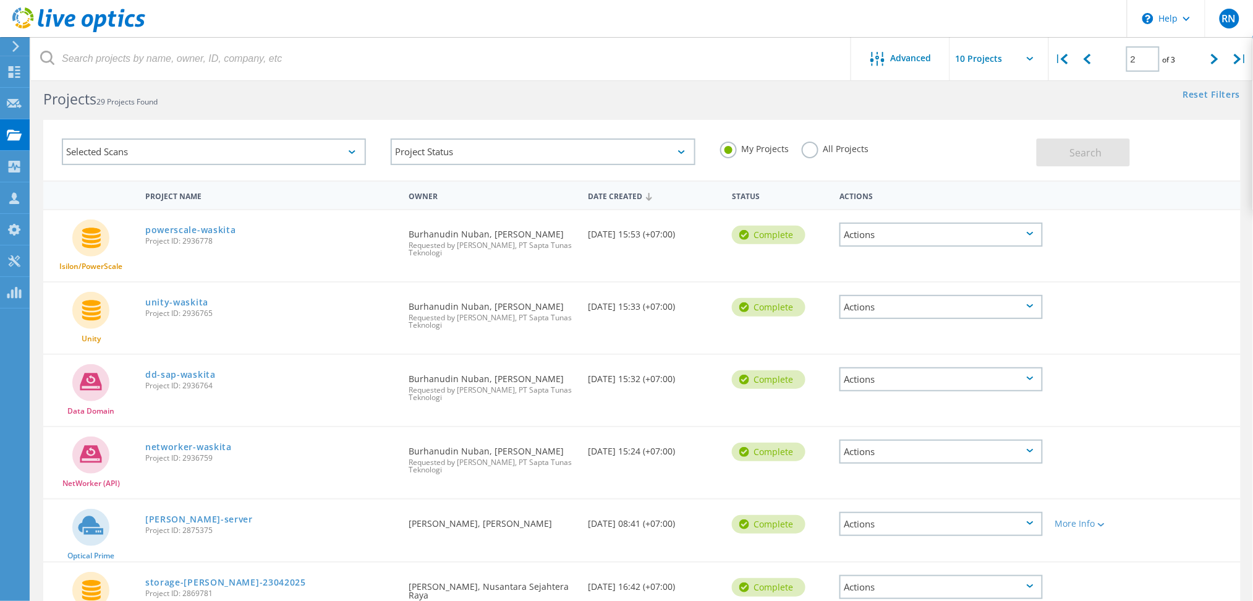
click at [905, 449] on div "Actions" at bounding box center [940, 452] width 203 height 24
click at [894, 461] on div "Share" at bounding box center [941, 470] width 201 height 19
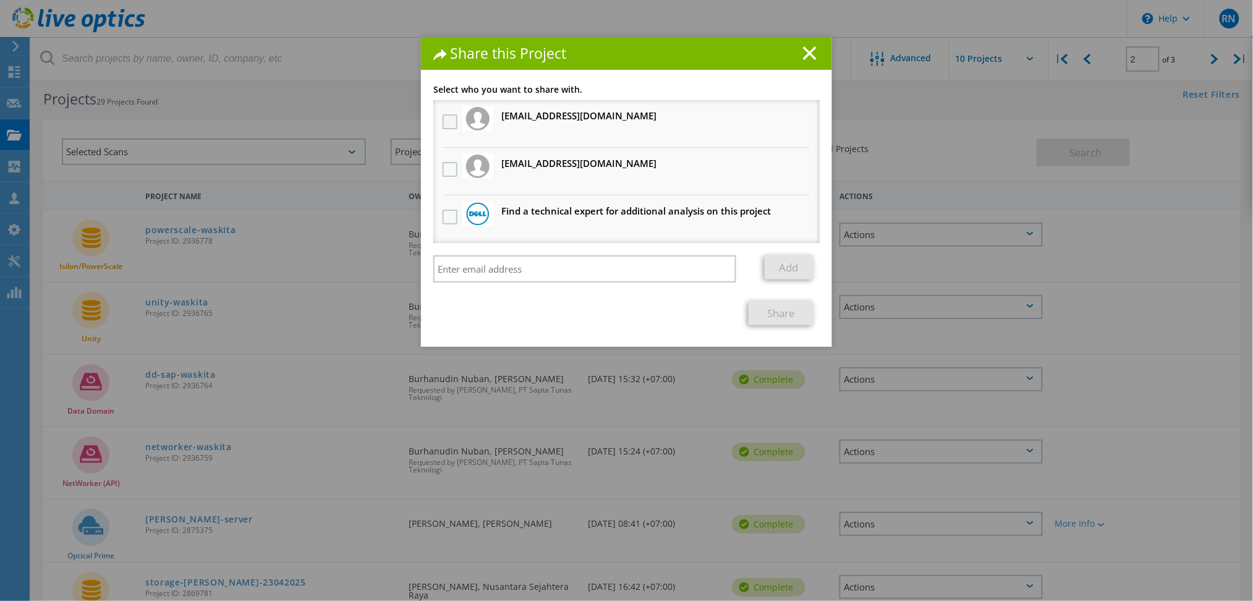
click at [445, 121] on label at bounding box center [452, 121] width 18 height 15
click at [0, 0] on input "checkbox" at bounding box center [0, 0] width 0 height 0
click at [443, 162] on label at bounding box center [452, 169] width 18 height 15
click at [0, 0] on input "checkbox" at bounding box center [0, 0] width 0 height 0
click at [443, 126] on label at bounding box center [452, 121] width 18 height 15
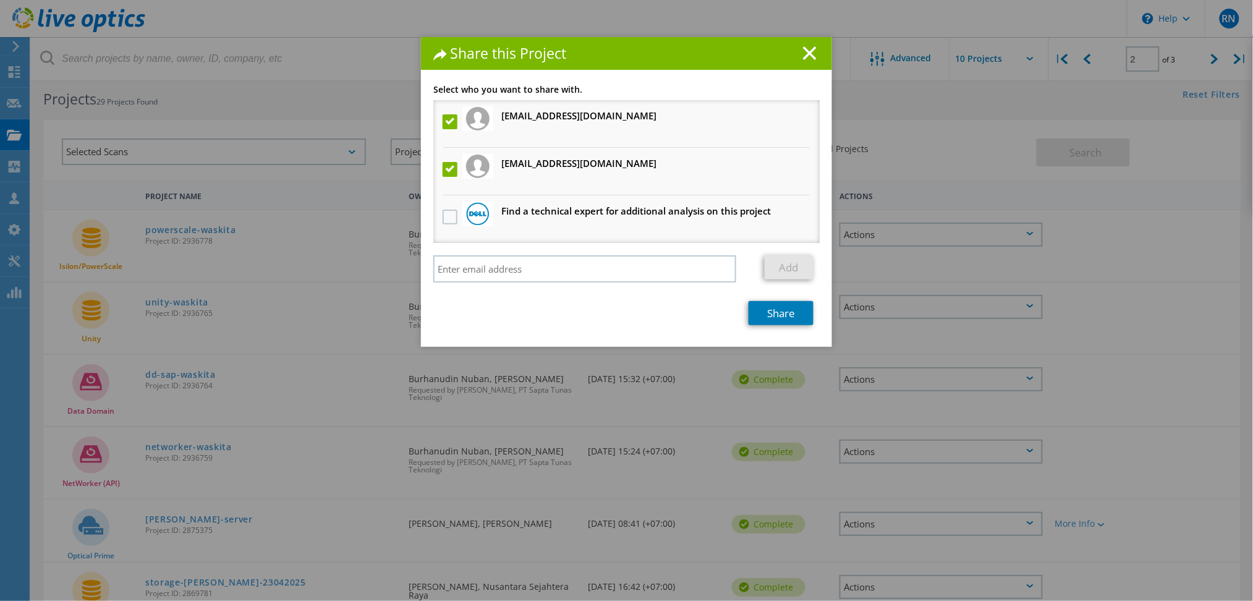
click at [0, 0] on input "checkbox" at bounding box center [0, 0] width 0 height 0
click at [792, 316] on link "Share" at bounding box center [781, 313] width 65 height 24
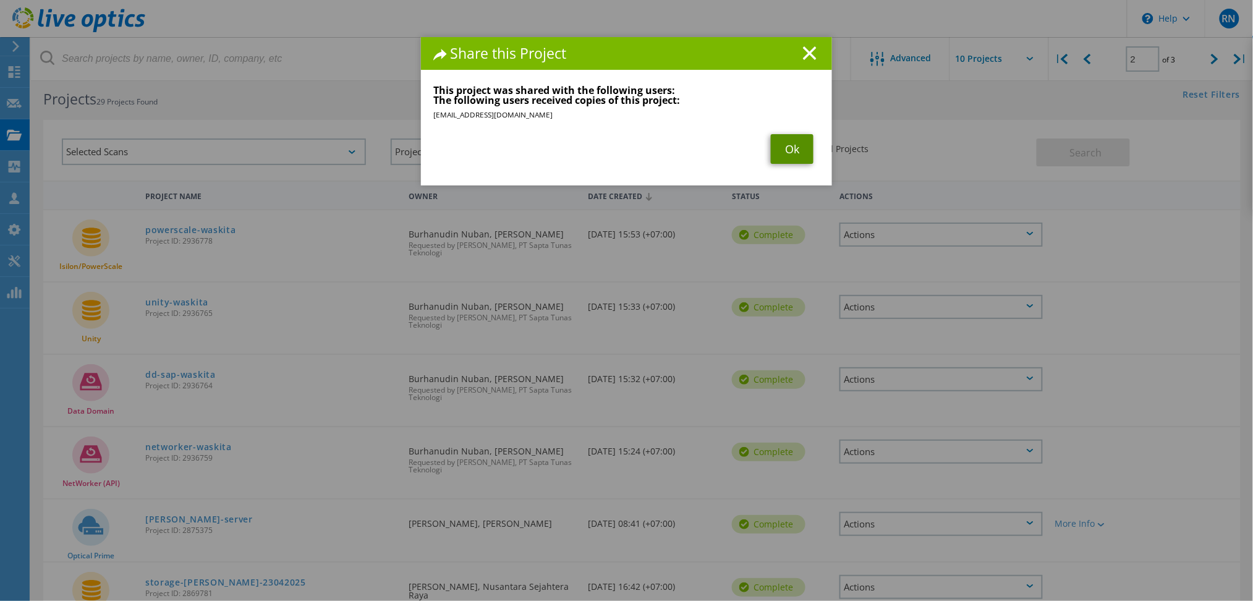
click at [794, 134] on link "Ok" at bounding box center [792, 149] width 43 height 30
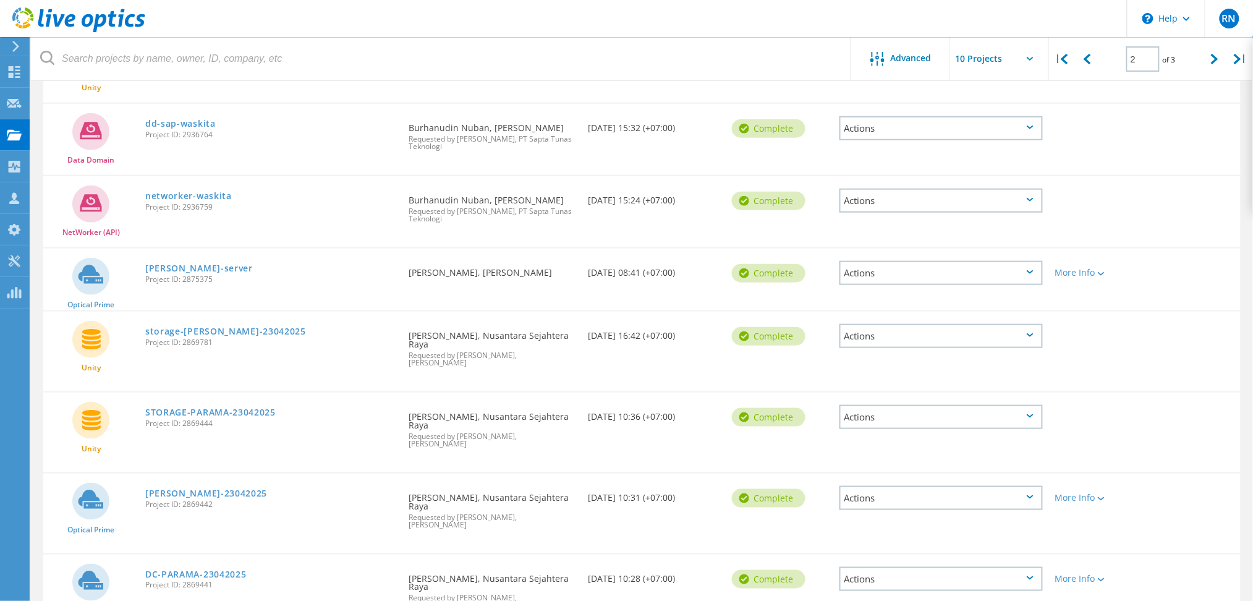
scroll to position [0, 0]
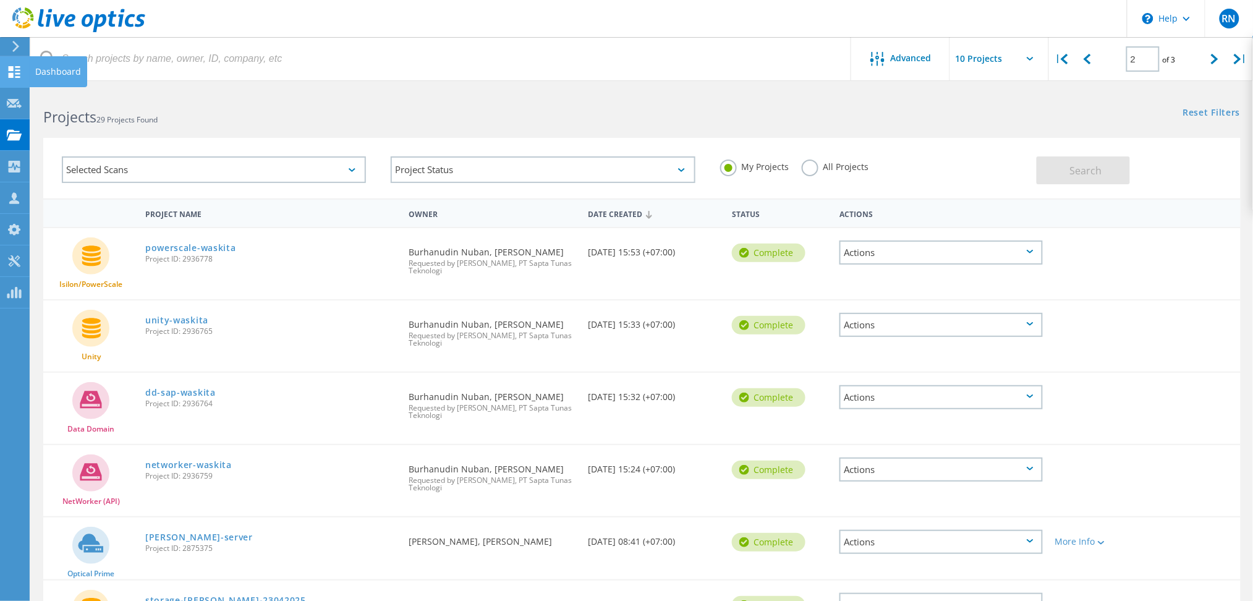
click at [7, 73] on icon at bounding box center [14, 72] width 15 height 12
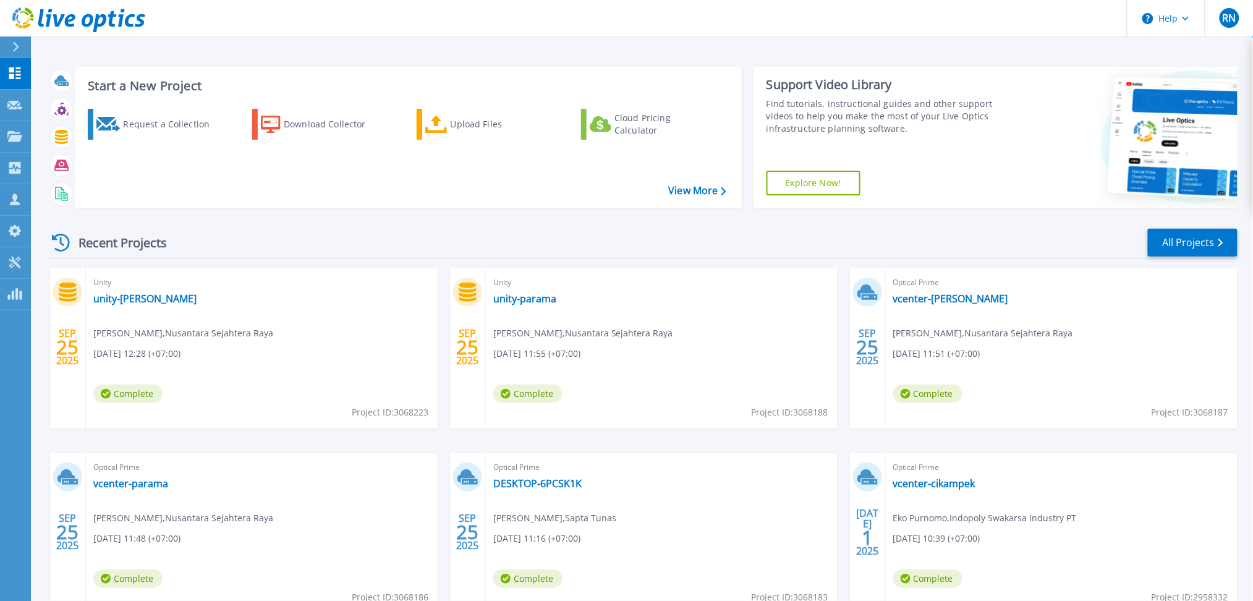
scroll to position [83, 0]
